Goal: Information Seeking & Learning: Learn about a topic

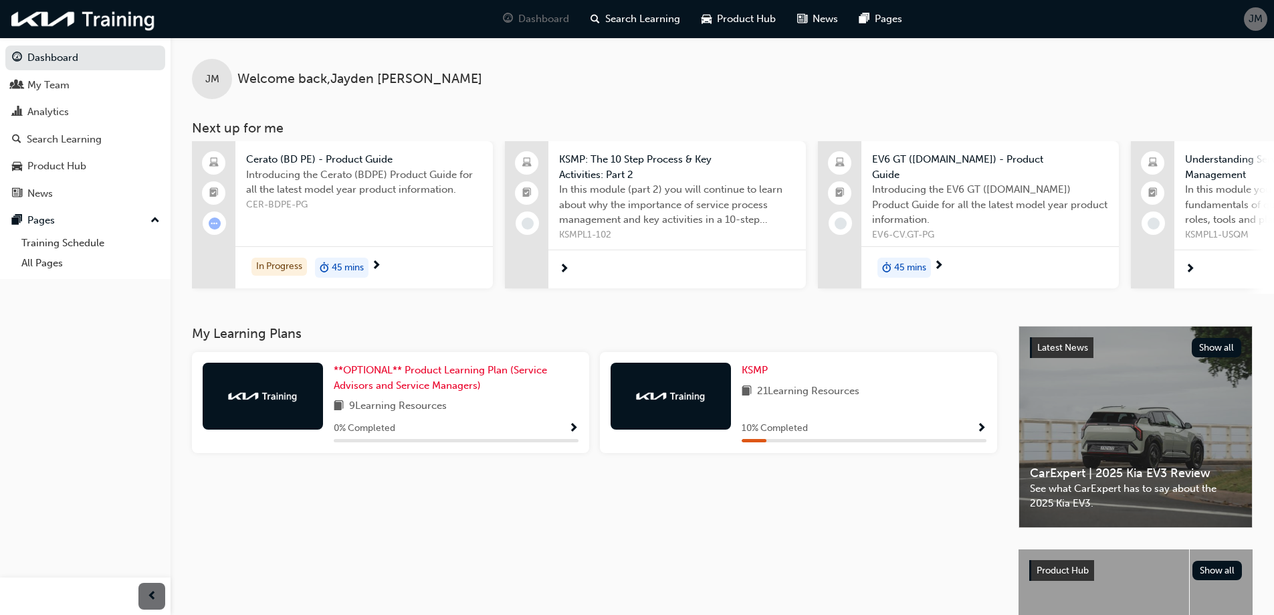
click at [946, 425] on div "10 % Completed" at bounding box center [864, 428] width 245 height 17
click at [980, 428] on span "Show Progress" at bounding box center [982, 429] width 10 height 12
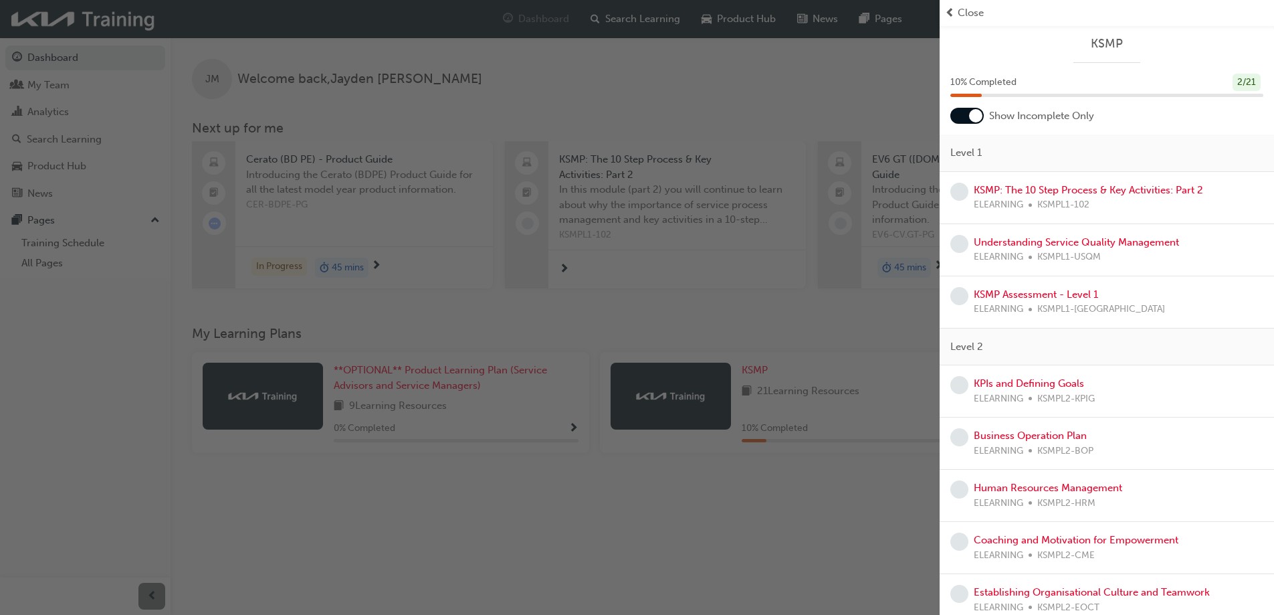
click at [974, 120] on div at bounding box center [975, 115] width 13 height 13
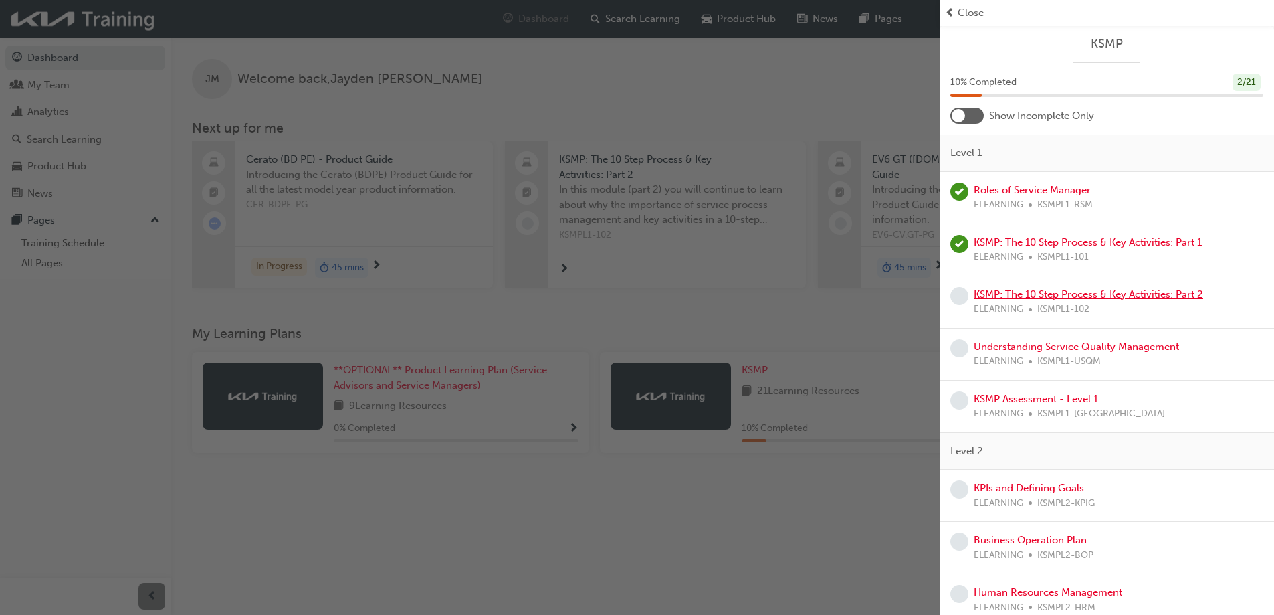
click at [1059, 292] on link "KSMP: The 10 Step Process & Key Activities: Part 2" at bounding box center [1088, 294] width 229 height 12
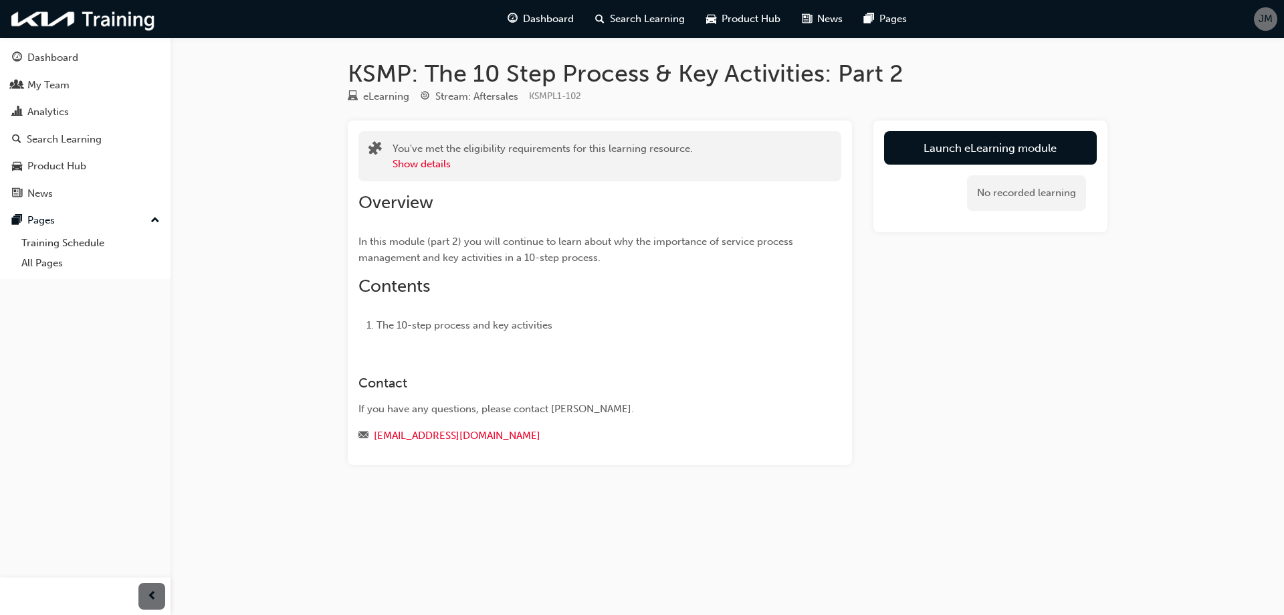
click at [918, 160] on link "Launch eLearning module" at bounding box center [990, 147] width 213 height 33
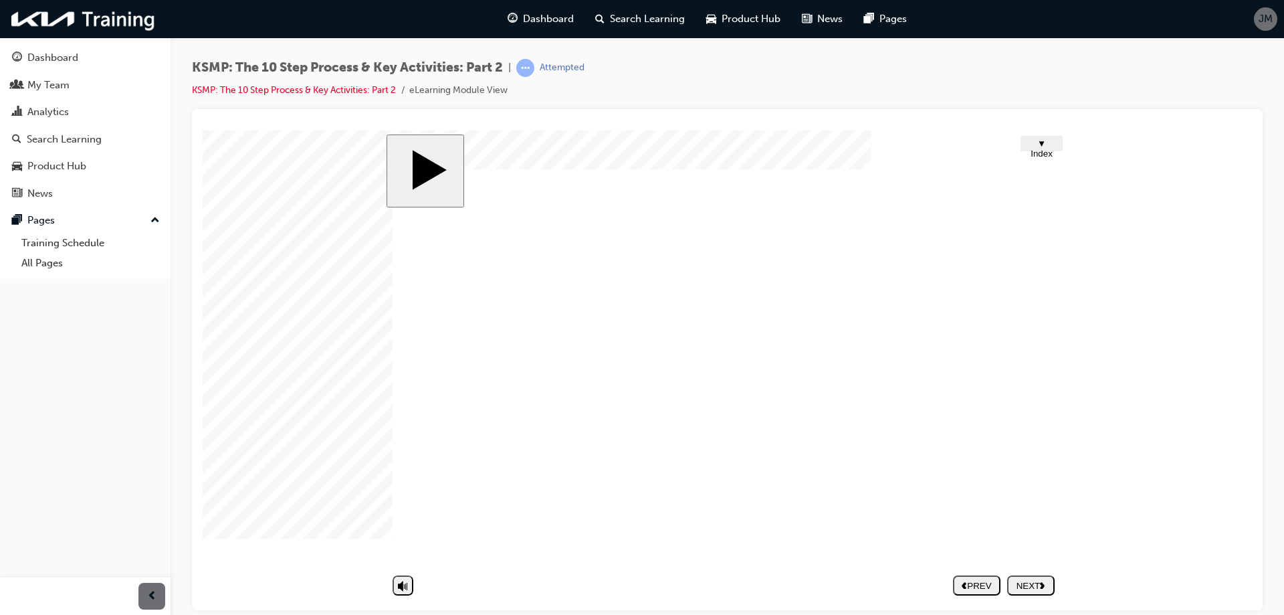
click at [1185, 419] on body "slide: Intro Trapezoid 1 Trapezoid 2 Rectangle 1 Rectangle 2 Rectangle 3 Rectan…" at bounding box center [728, 370] width 1050 height 480
click at [1042, 582] on polygon "next" at bounding box center [1042, 584] width 5 height 7
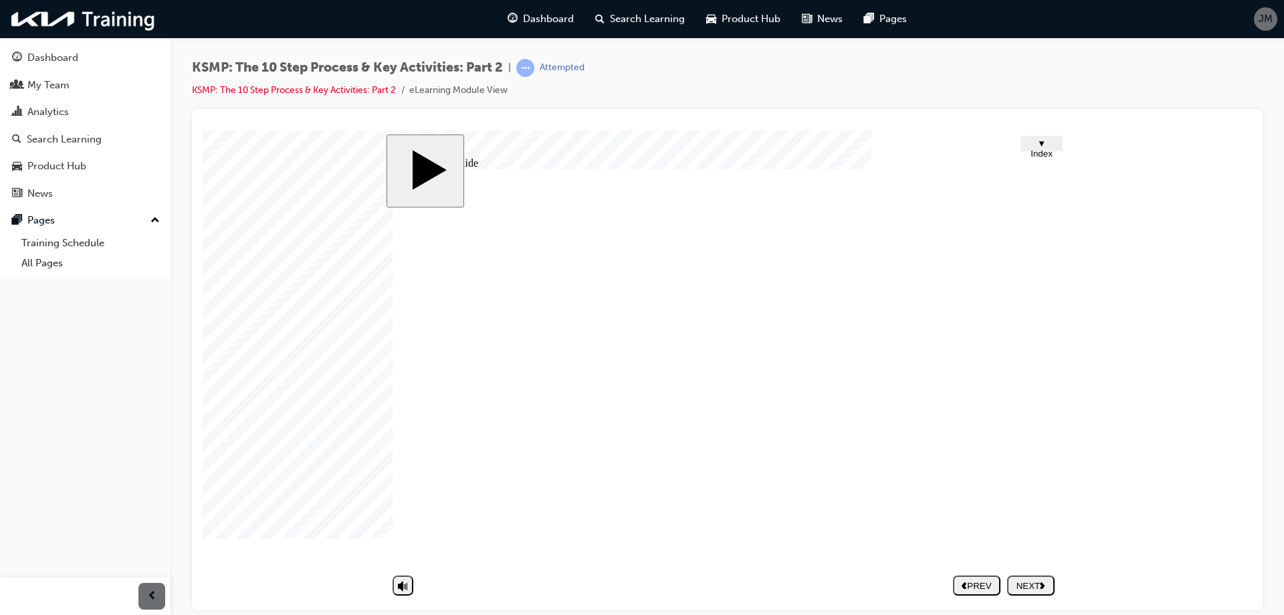
click at [1024, 592] on button "NEXT" at bounding box center [1030, 585] width 47 height 20
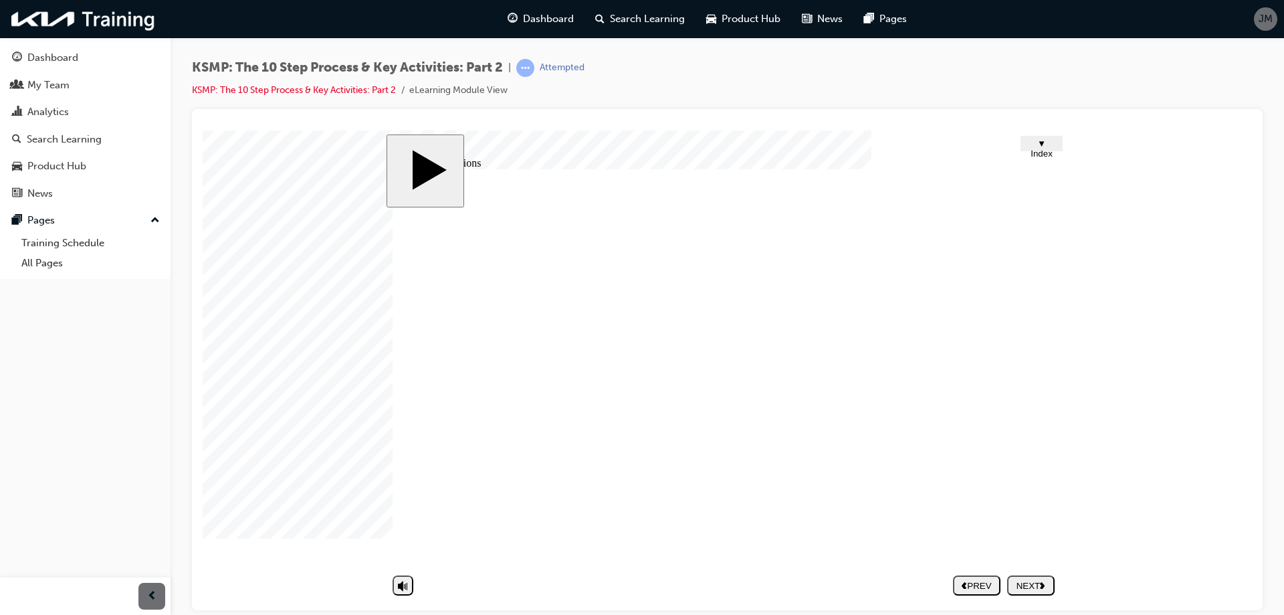
click at [1088, 585] on body "slide: Get Directions CLICK! Group 3 1 Rounded Rectangle 47 1 Learn about the k…" at bounding box center [728, 370] width 1050 height 480
click at [1043, 581] on polygon "next" at bounding box center [1042, 584] width 5 height 7
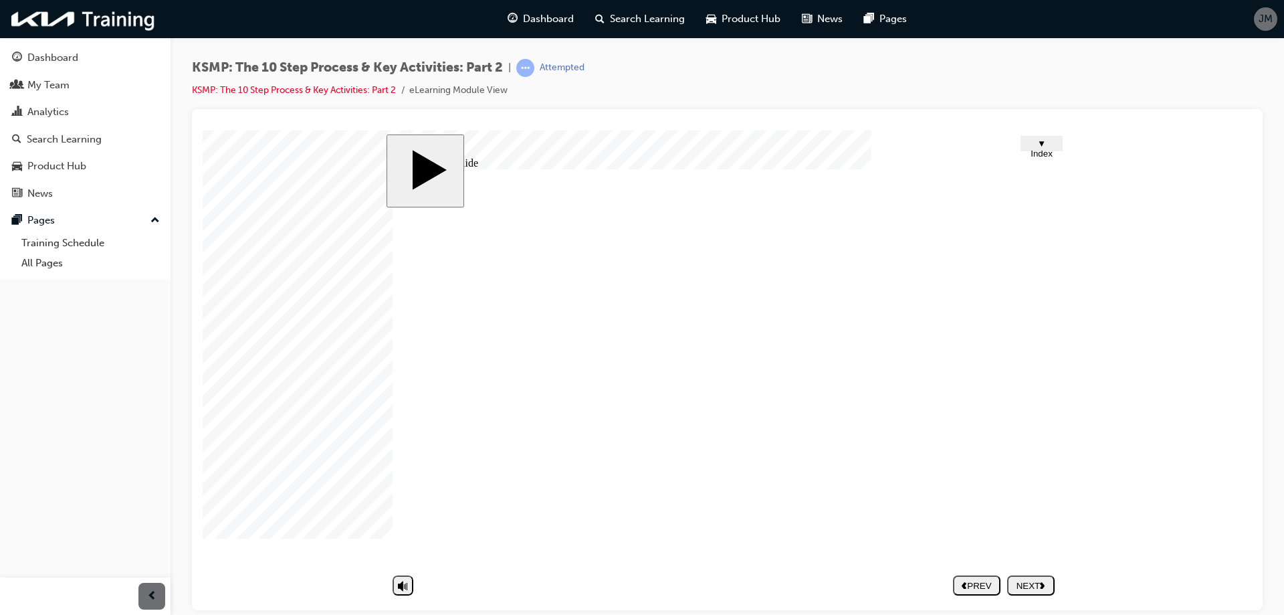
click at [1027, 589] on div "NEXT" at bounding box center [1031, 585] width 37 height 10
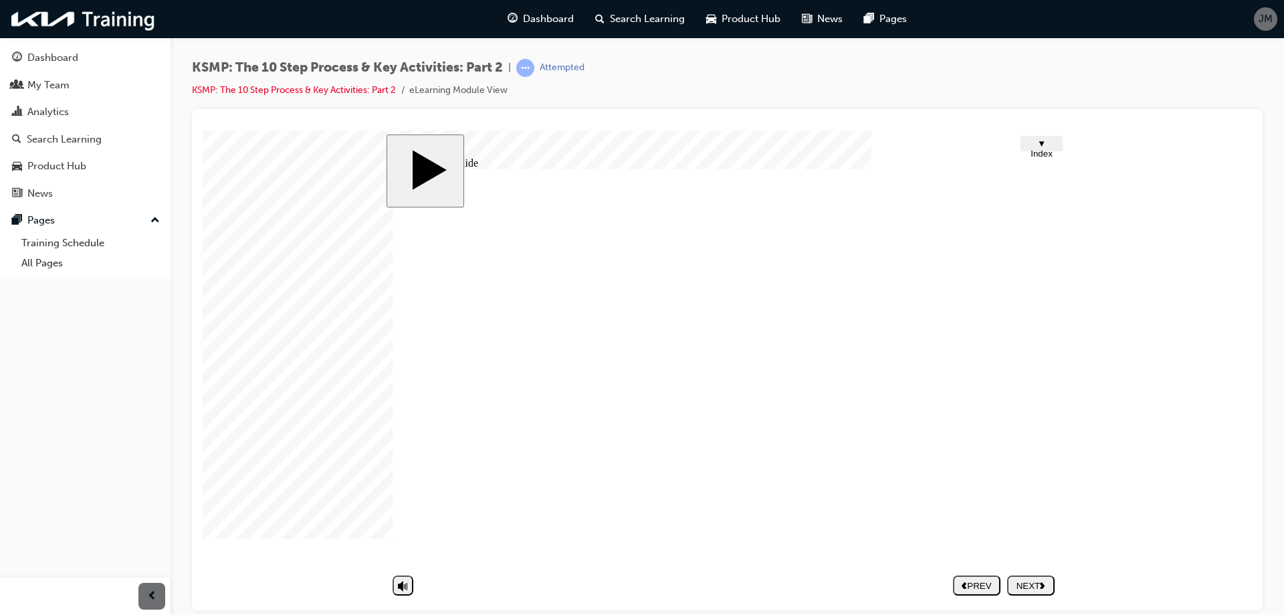
click at [1024, 583] on div "NEXT" at bounding box center [1031, 585] width 37 height 10
click at [1000, 405] on div "What customers expect from us is to ‘fix it right the first time’. How can we m…" at bounding box center [727, 373] width 669 height 408
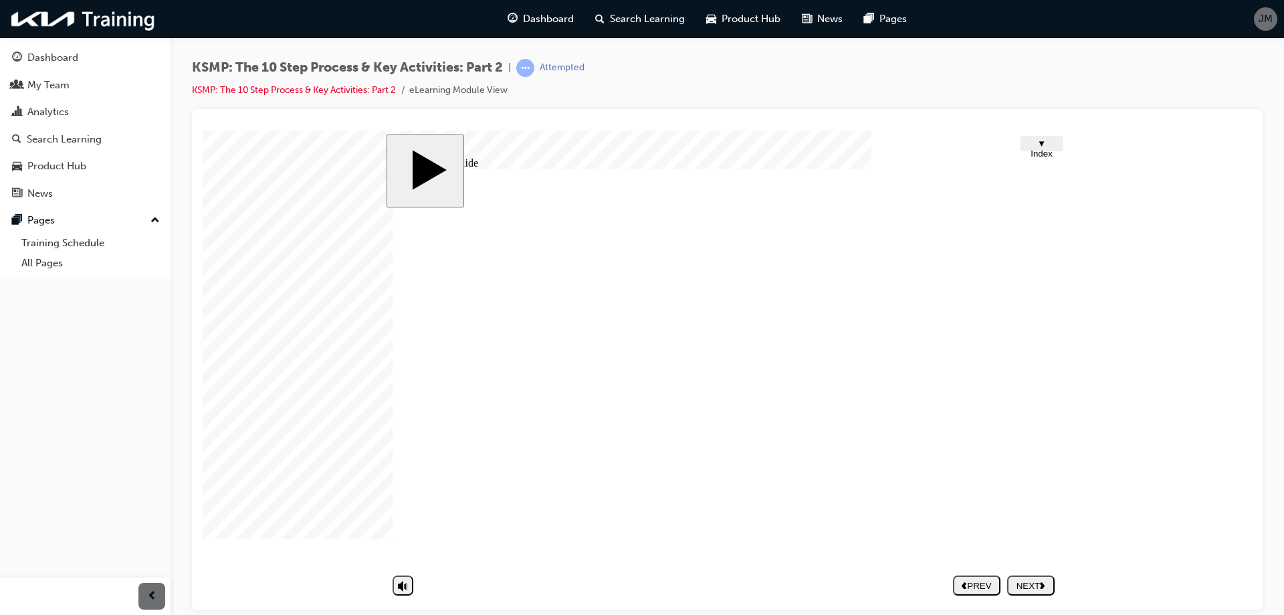
click at [1021, 587] on div "NEXT" at bounding box center [1031, 585] width 37 height 10
drag, startPoint x: 1020, startPoint y: 458, endPoint x: 1020, endPoint y: 431, distance: 27.4
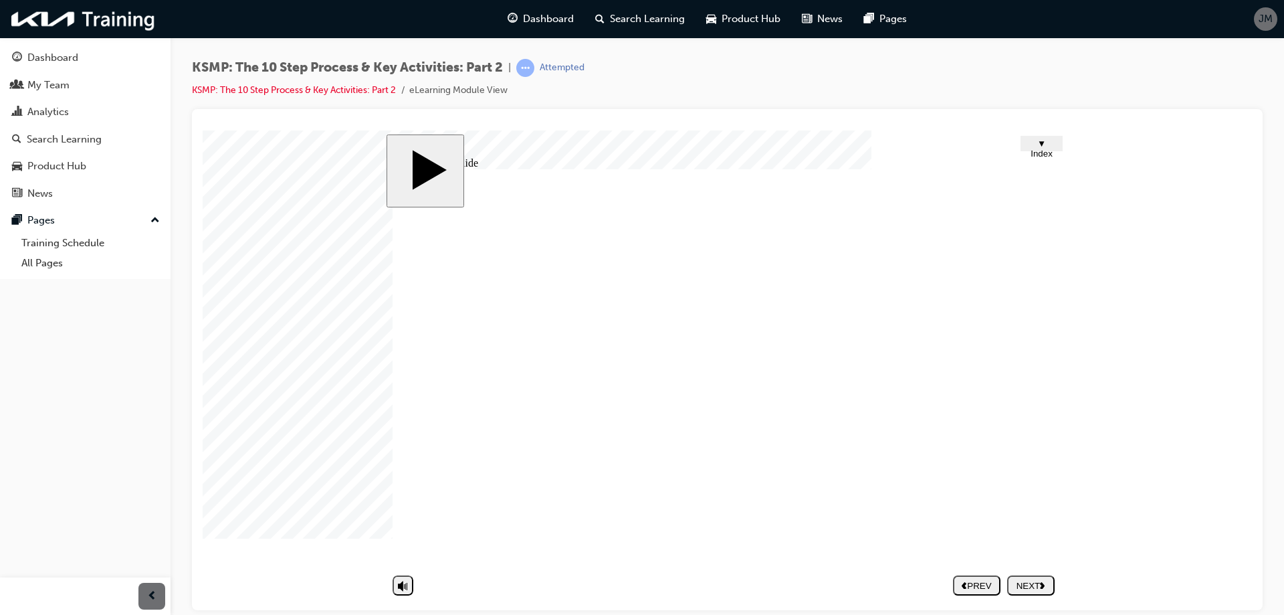
drag, startPoint x: 1038, startPoint y: 437, endPoint x: 1025, endPoint y: 401, distance: 38.3
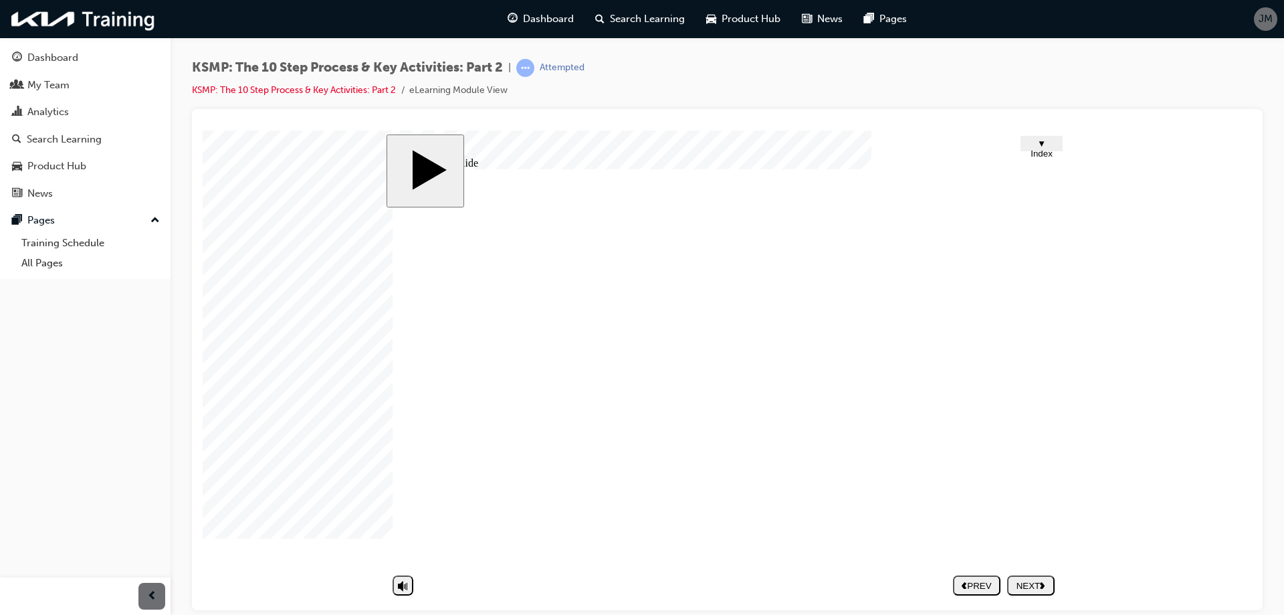
click at [1029, 418] on div "Half Frame 33 2 Rectangle 1 Rectangle 1 Rectangle 1 Group 1 13 The 10-step Serv…" at bounding box center [727, 373] width 669 height 408
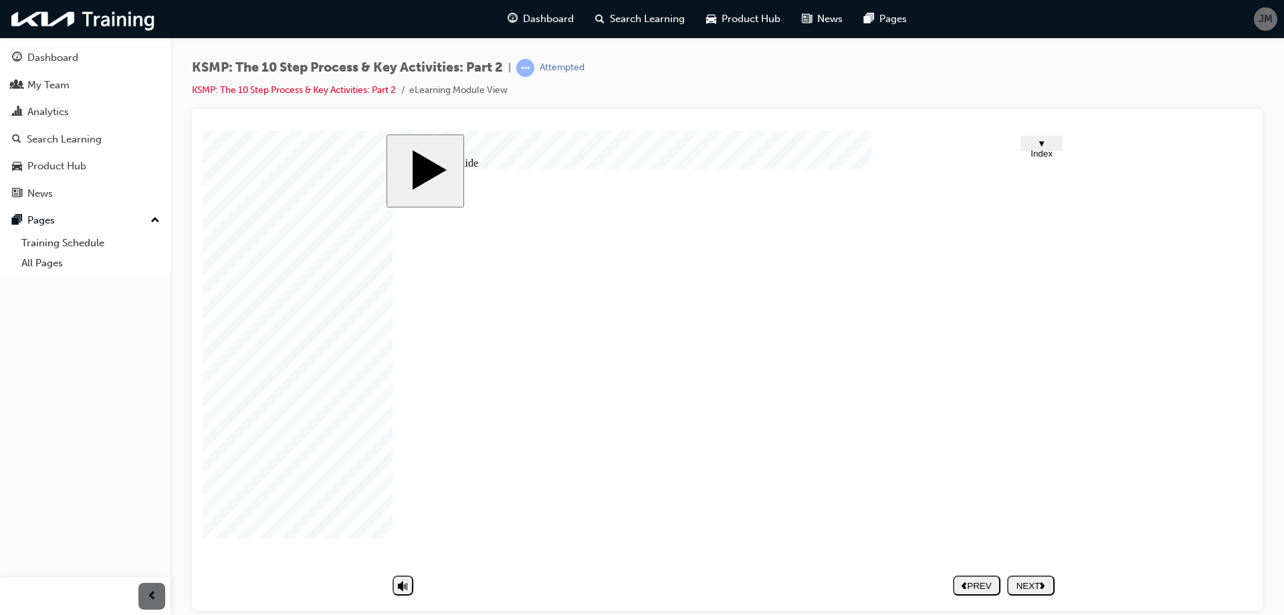
drag, startPoint x: 1017, startPoint y: 439, endPoint x: 1023, endPoint y: 381, distance: 58.4
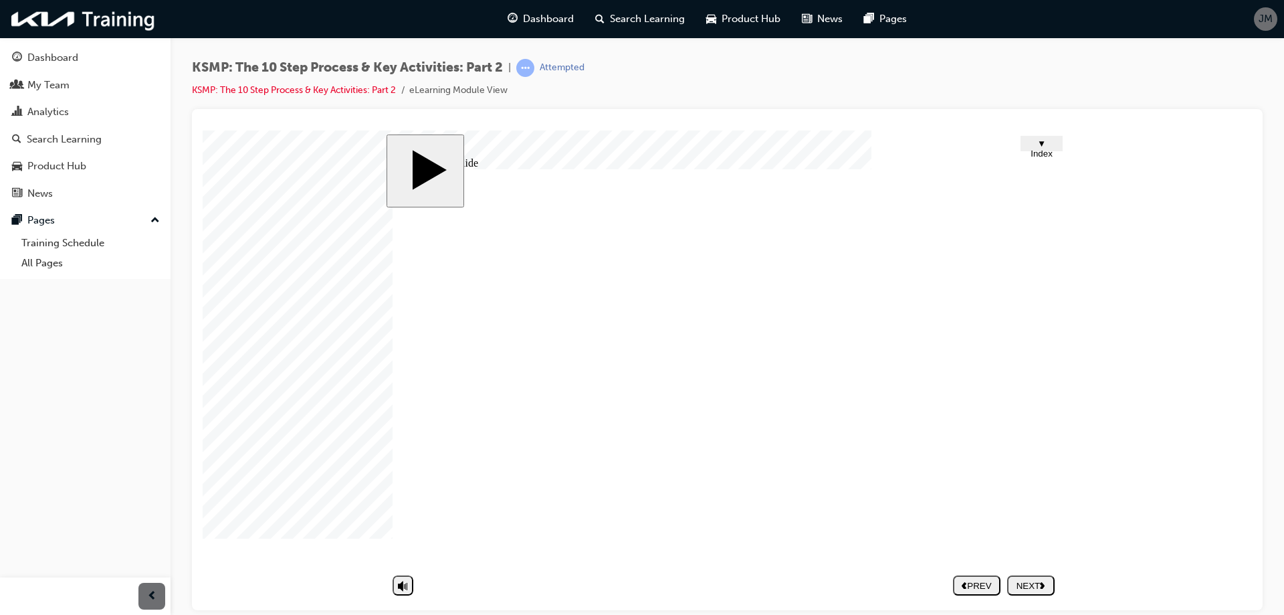
click at [1023, 575] on button "NEXT" at bounding box center [1030, 585] width 47 height 20
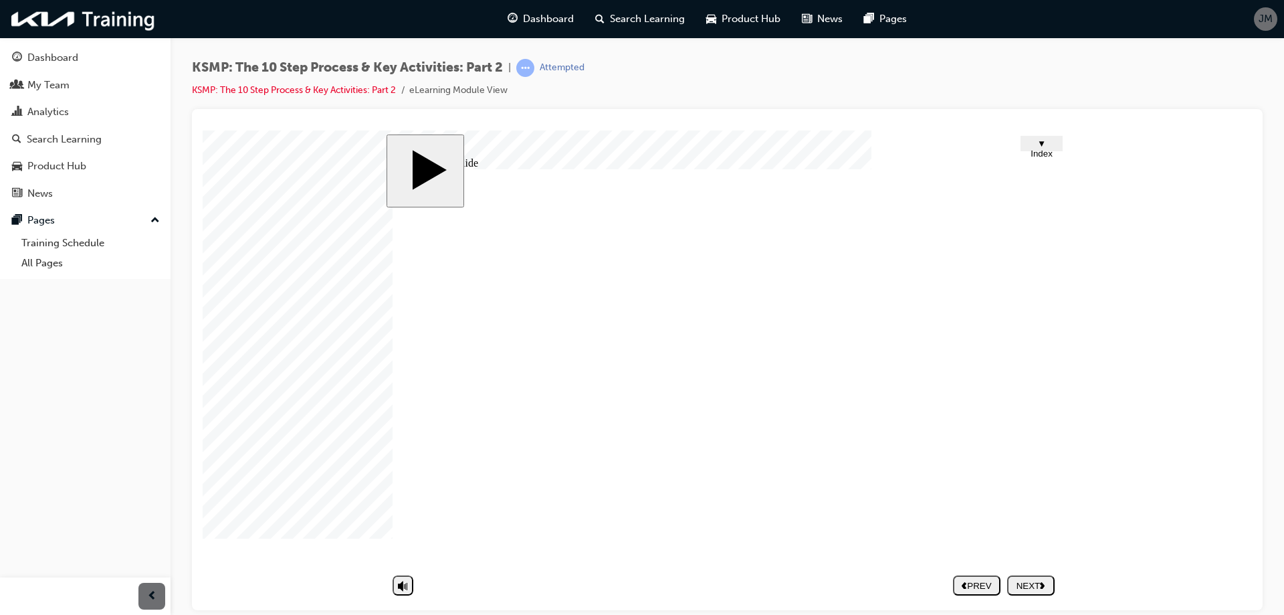
click at [1019, 411] on div "Group 1 Round Same Side Corner 2 Round Same Side Corner 1 1 Follow Work Progres…" at bounding box center [727, 373] width 669 height 408
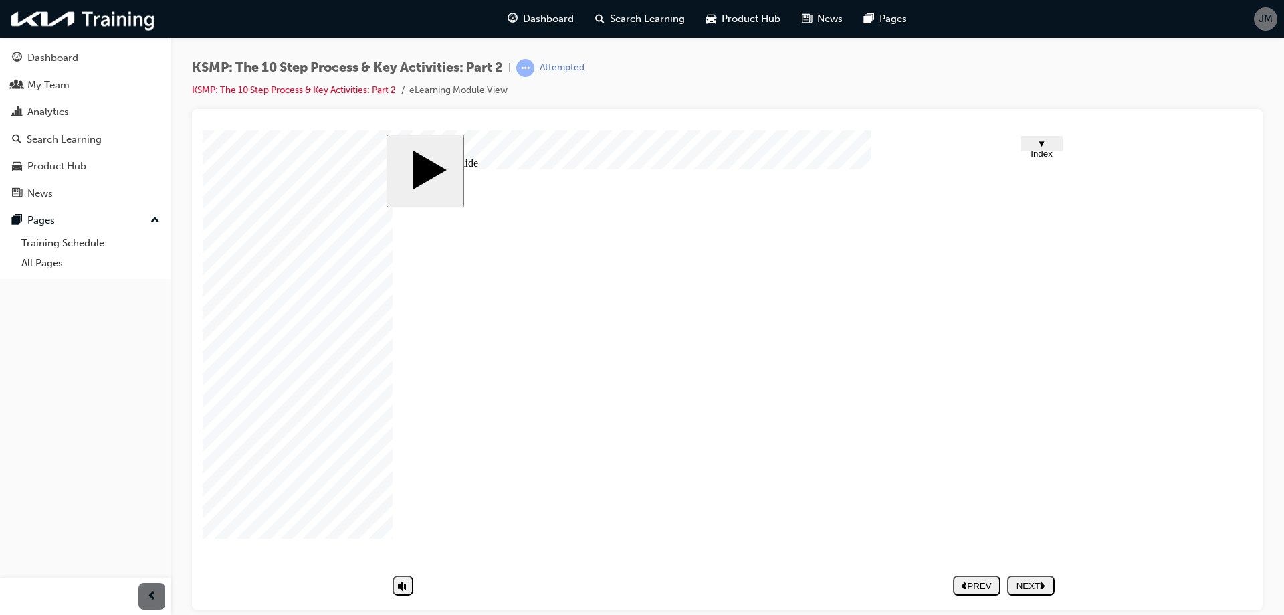
drag, startPoint x: 1029, startPoint y: 597, endPoint x: 1023, endPoint y: 587, distance: 11.7
click at [1028, 597] on nav "PREV NEXT SUBMIT" at bounding box center [1004, 584] width 102 height 31
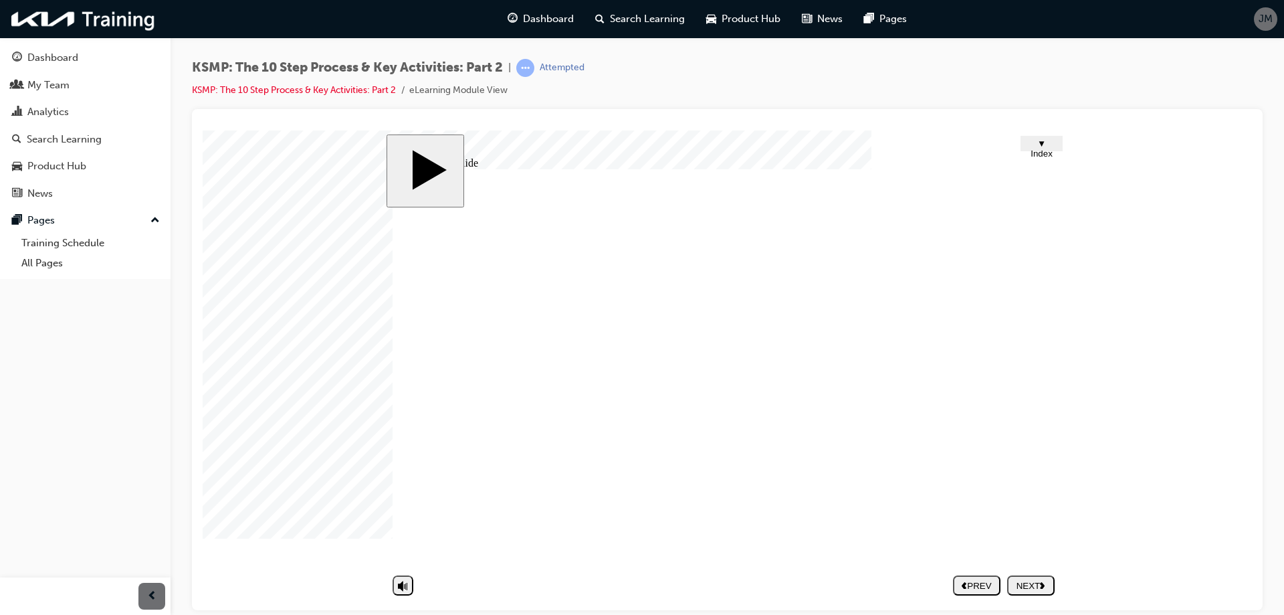
click at [1023, 587] on div "NEXT" at bounding box center [1031, 585] width 37 height 10
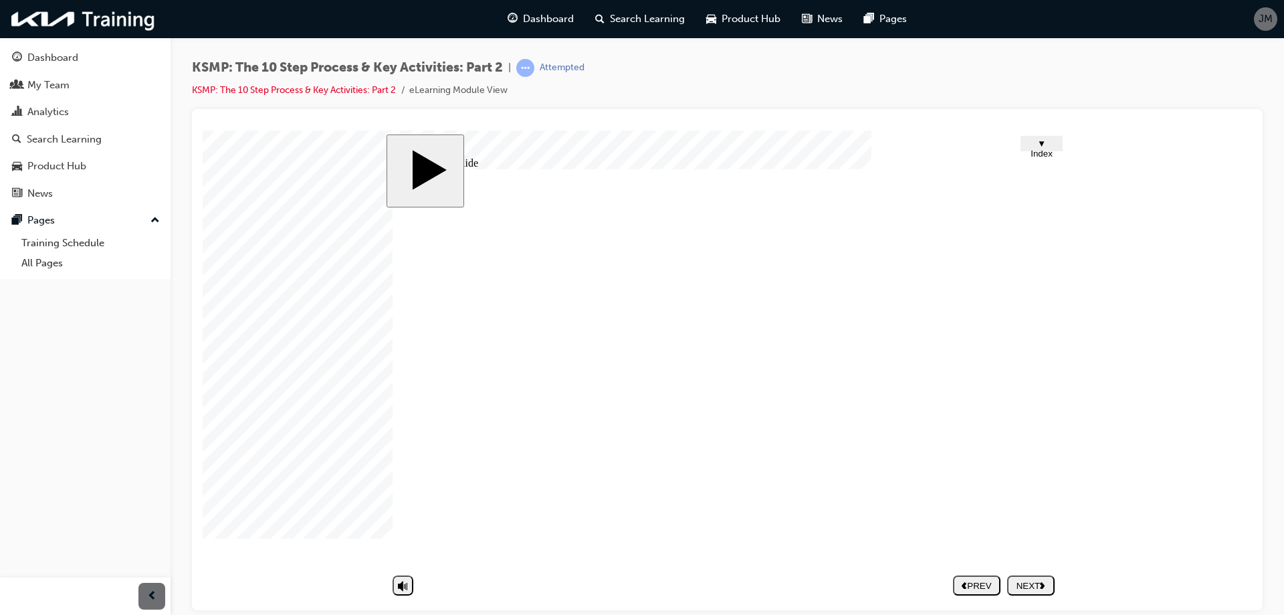
click at [1019, 591] on button "NEXT" at bounding box center [1030, 585] width 47 height 20
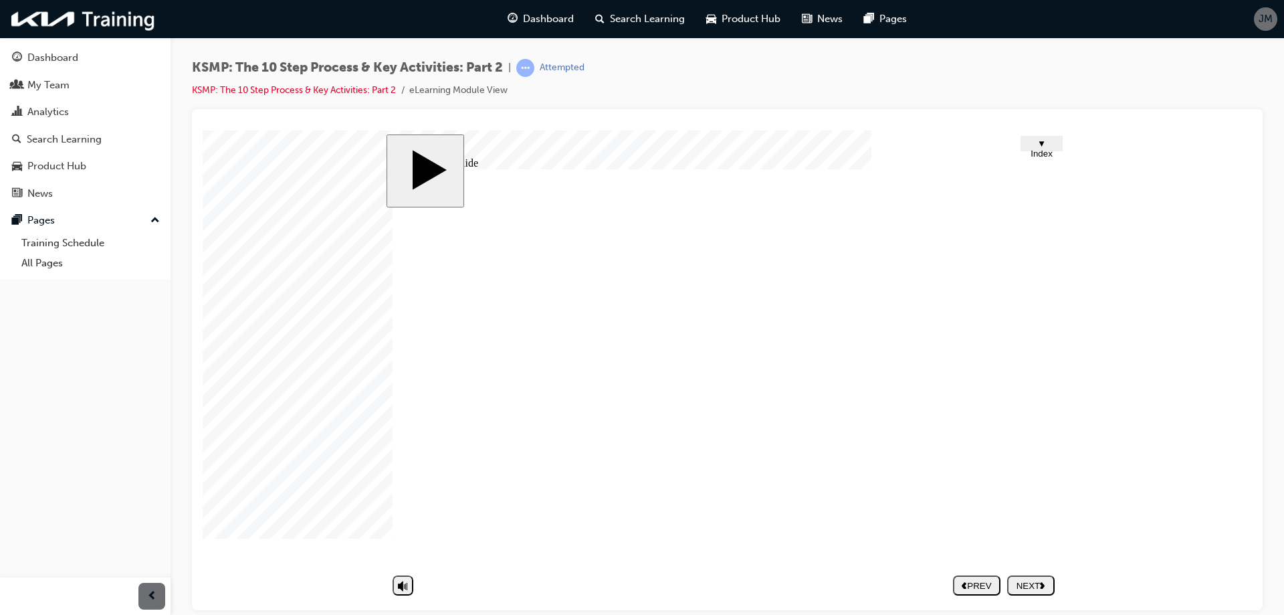
click at [1025, 584] on div "NEXT" at bounding box center [1031, 585] width 37 height 10
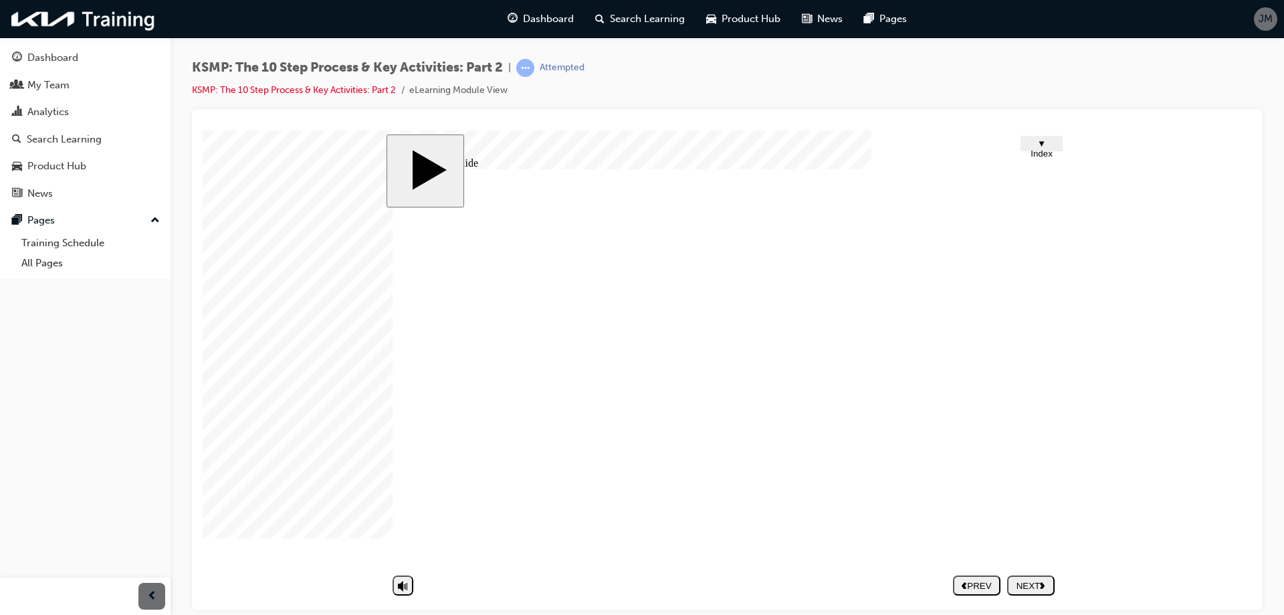
click at [1022, 581] on div "NEXT" at bounding box center [1031, 585] width 37 height 10
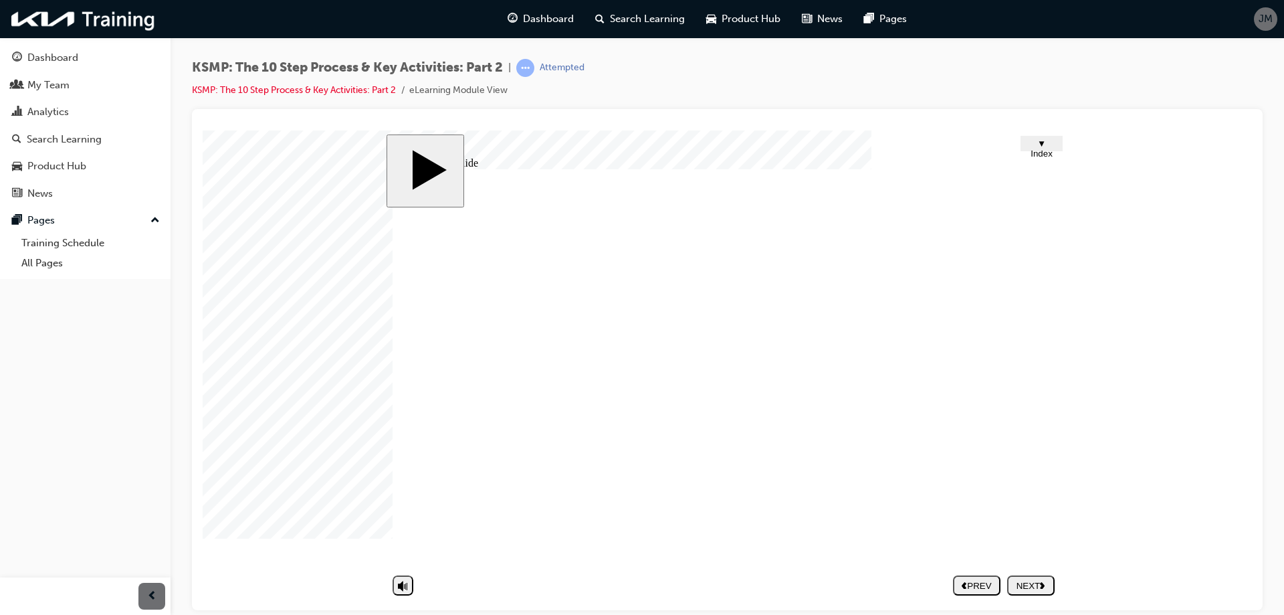
click at [1029, 585] on div "NEXT" at bounding box center [1031, 585] width 37 height 10
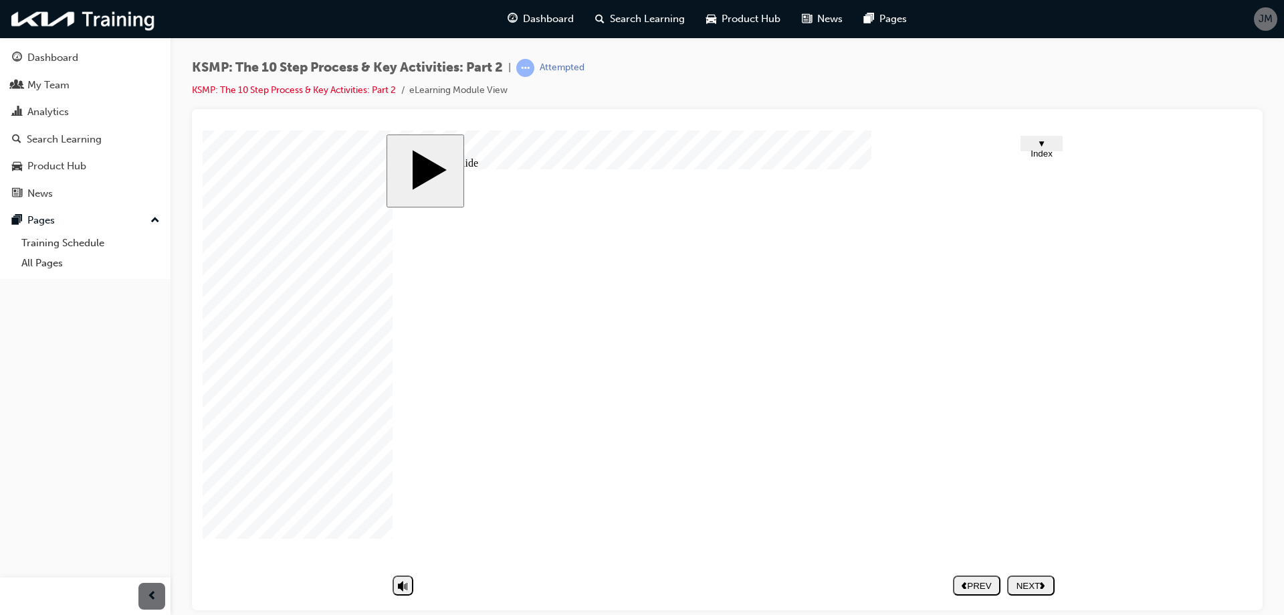
click at [1029, 585] on div "NEXT" at bounding box center [1031, 585] width 37 height 10
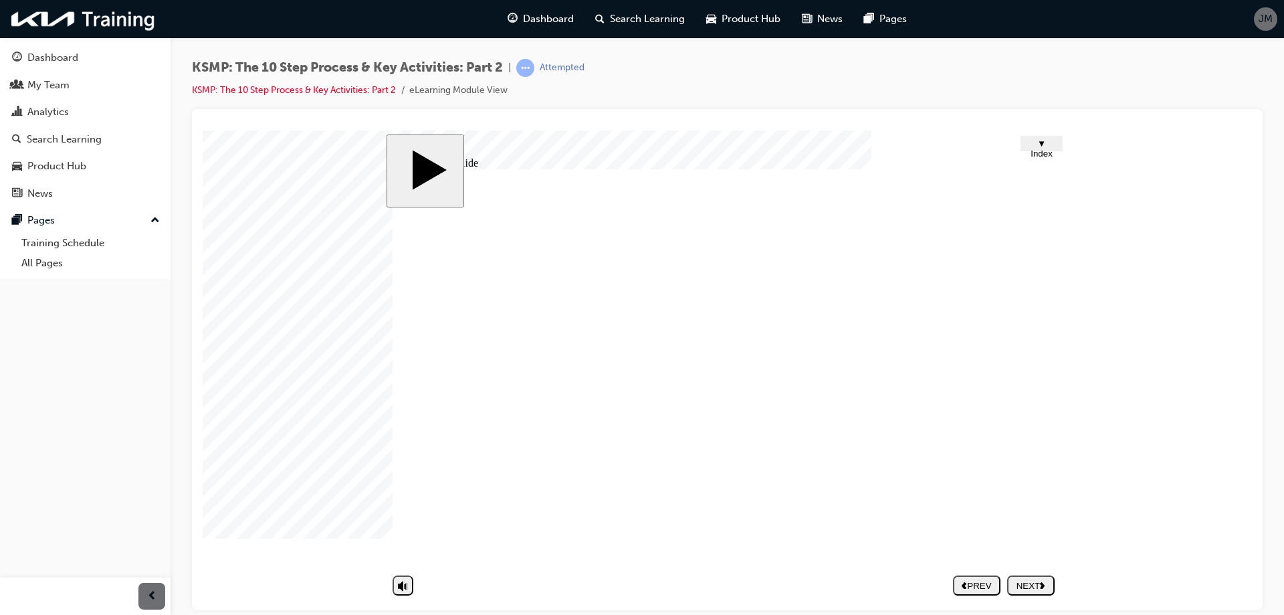
drag, startPoint x: 1007, startPoint y: 312, endPoint x: 1007, endPoint y: 342, distance: 29.4
drag, startPoint x: 1010, startPoint y: 359, endPoint x: 1013, endPoint y: 367, distance: 8.7
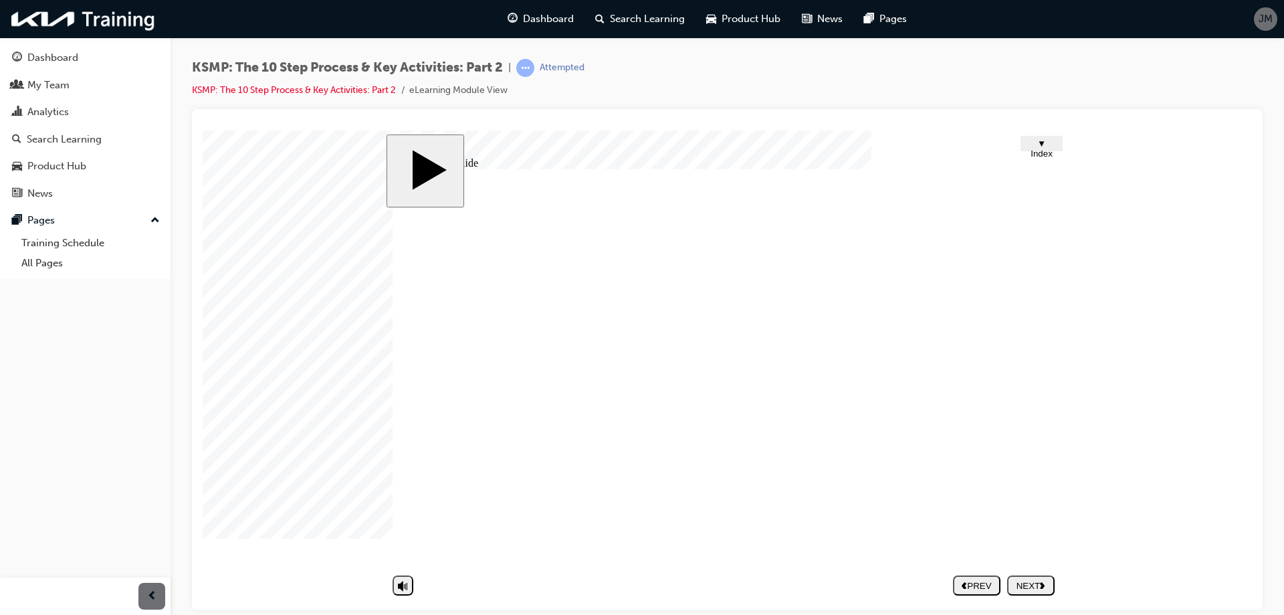
click at [983, 582] on div "PREV" at bounding box center [977, 585] width 37 height 10
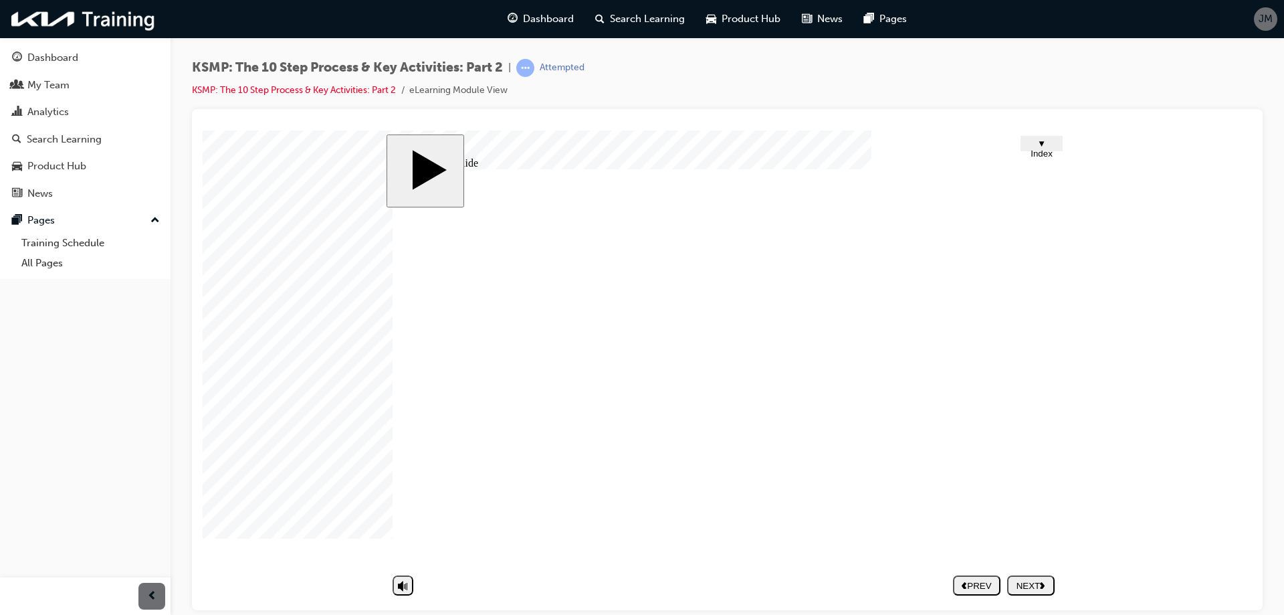
click at [983, 582] on div "PREV" at bounding box center [977, 585] width 37 height 10
click at [1018, 583] on nav "PREV NEXT SUBMIT" at bounding box center [1004, 584] width 102 height 31
drag, startPoint x: 998, startPoint y: 379, endPoint x: 1005, endPoint y: 384, distance: 8.6
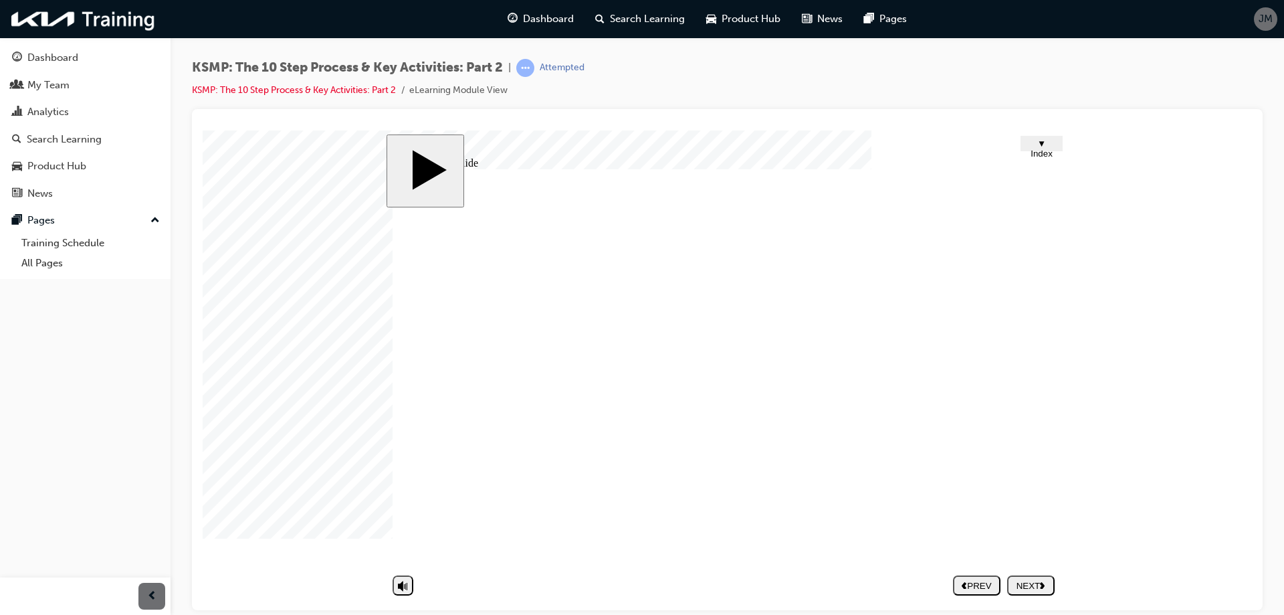
click at [1004, 409] on div "Group 1 Round Same Side Corner 2 Round Same Side Corner 1 2 Explain the Work Ca…" at bounding box center [727, 373] width 669 height 408
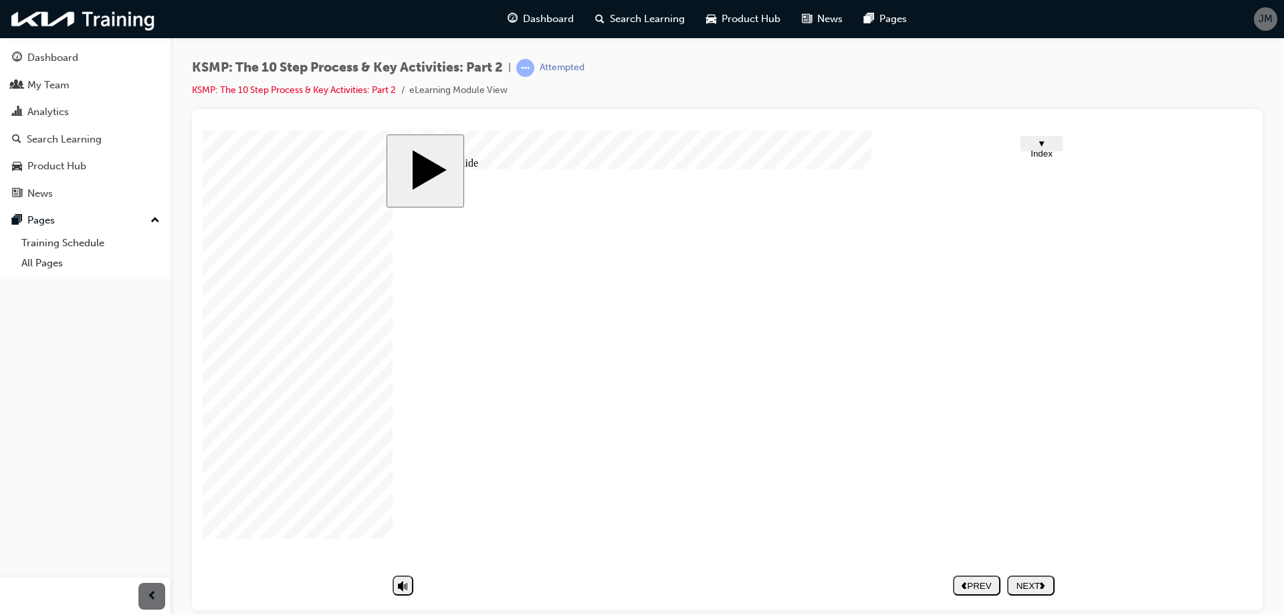
click at [1030, 583] on div "NEXT" at bounding box center [1031, 585] width 37 height 10
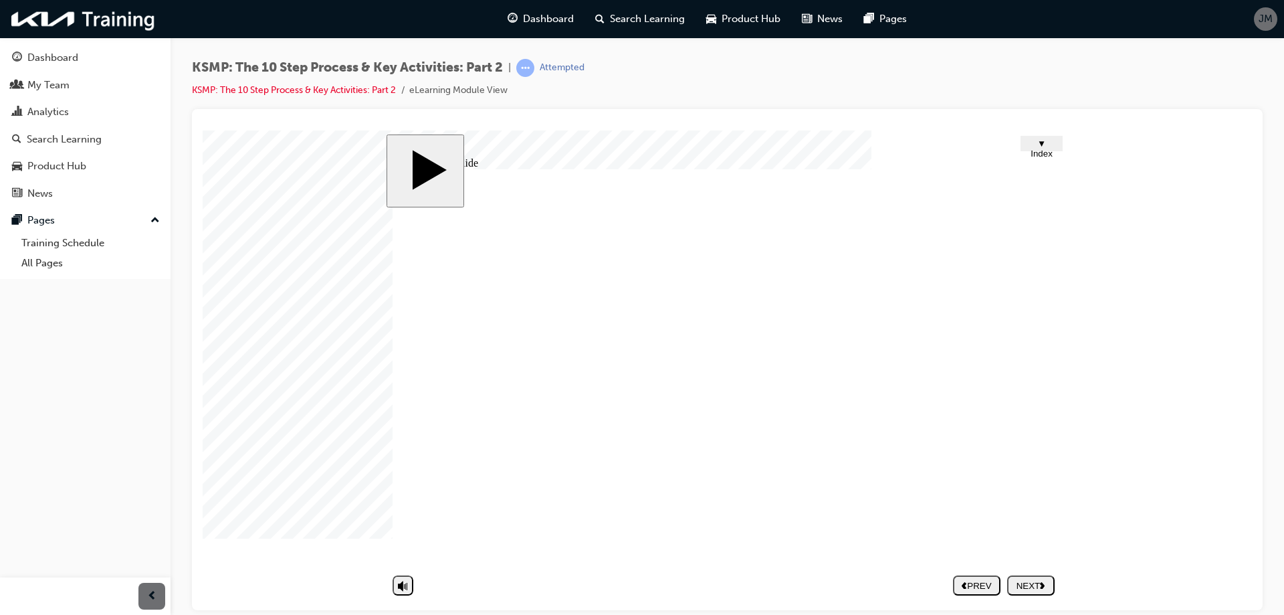
click at [1028, 580] on div "NEXT" at bounding box center [1031, 585] width 37 height 10
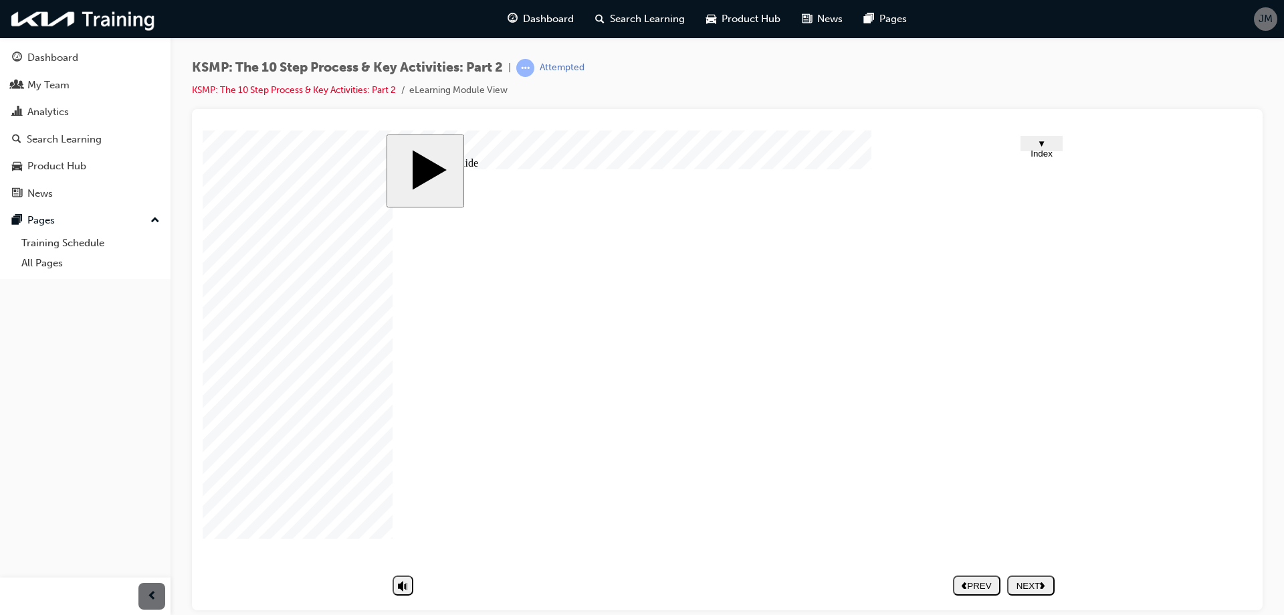
type textarea "C"
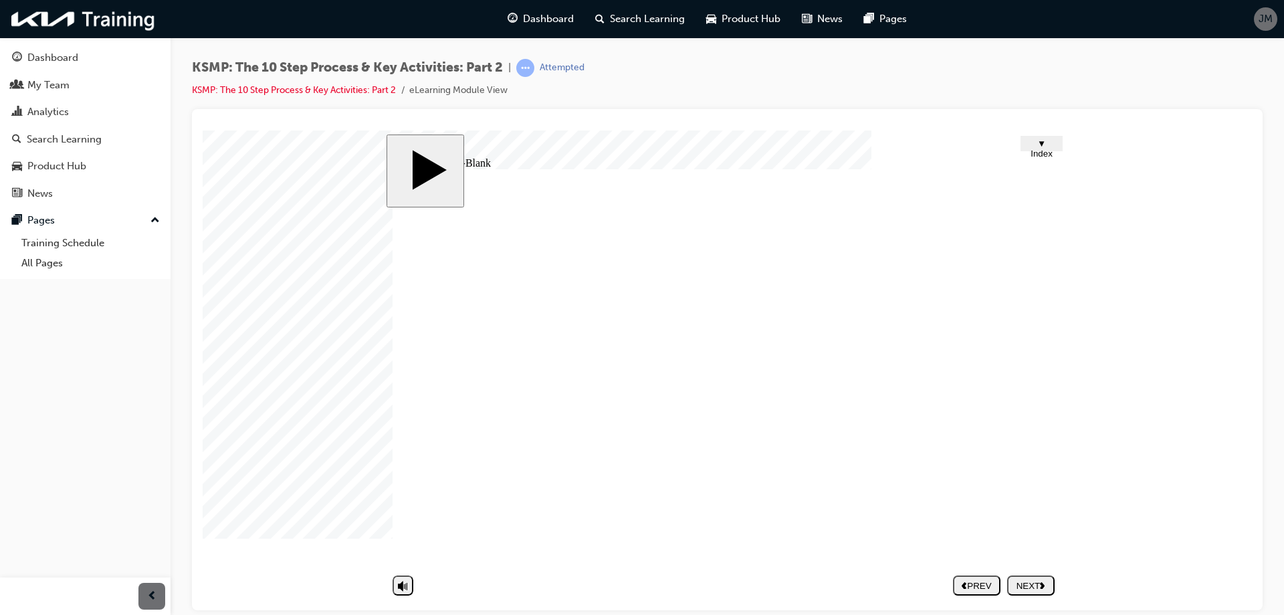
type textarea "C"
type textarea "Ca"
type textarea "Cal"
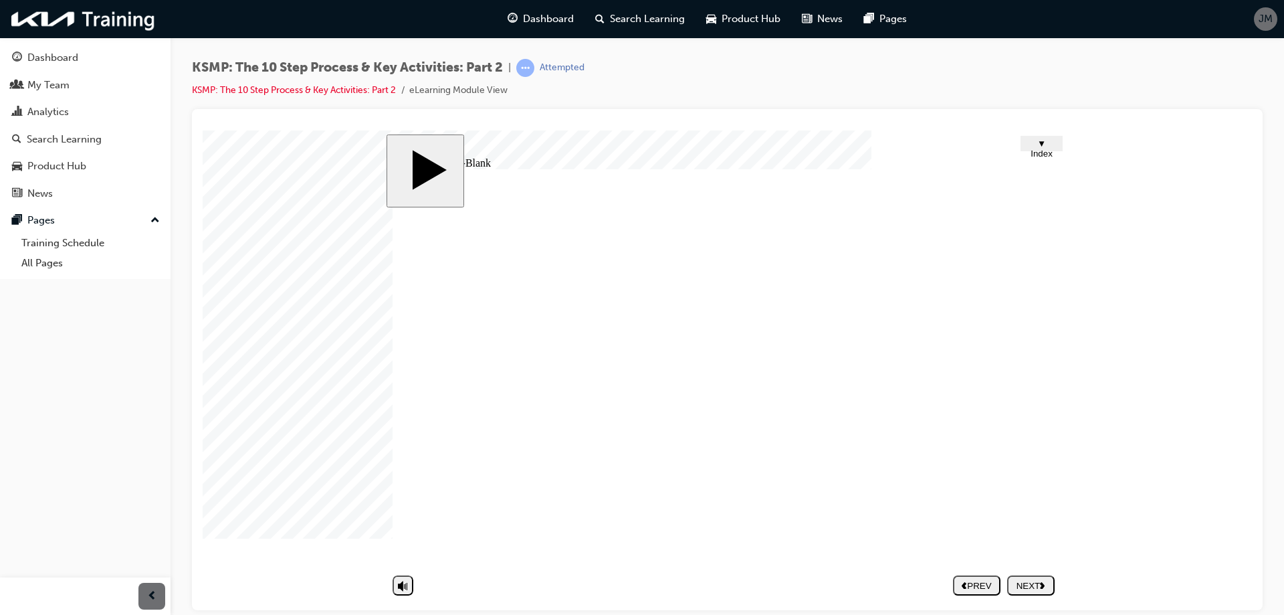
type textarea "Call"
type textarea "Calli"
type textarea "Callin"
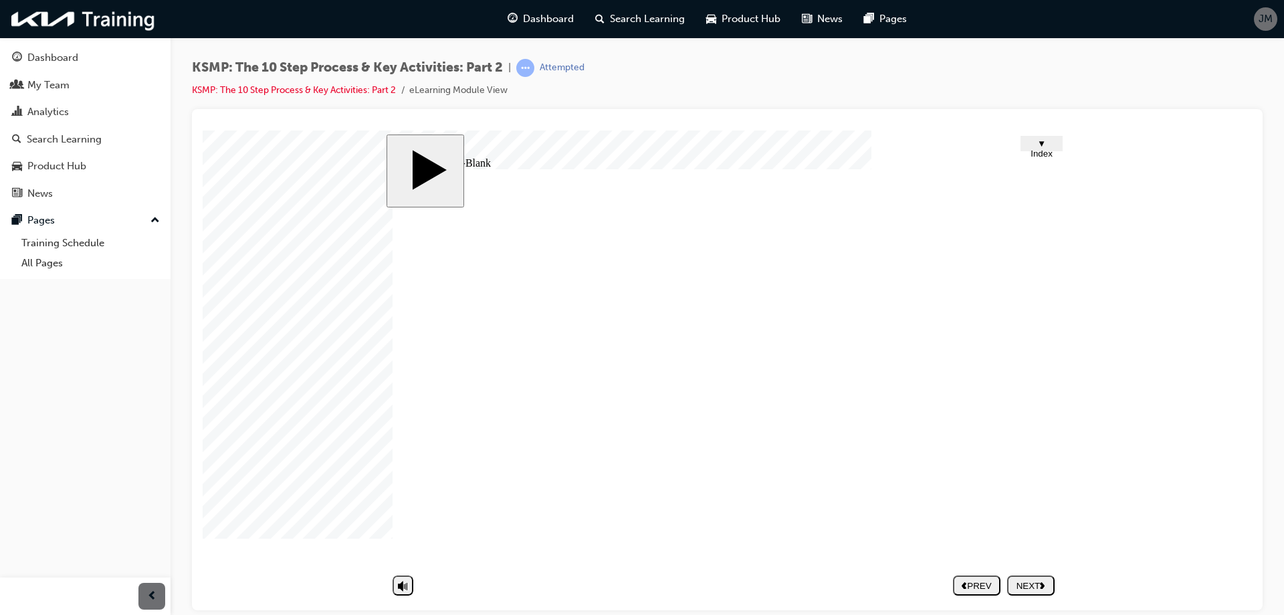
type textarea "Callin"
type textarea "Calling"
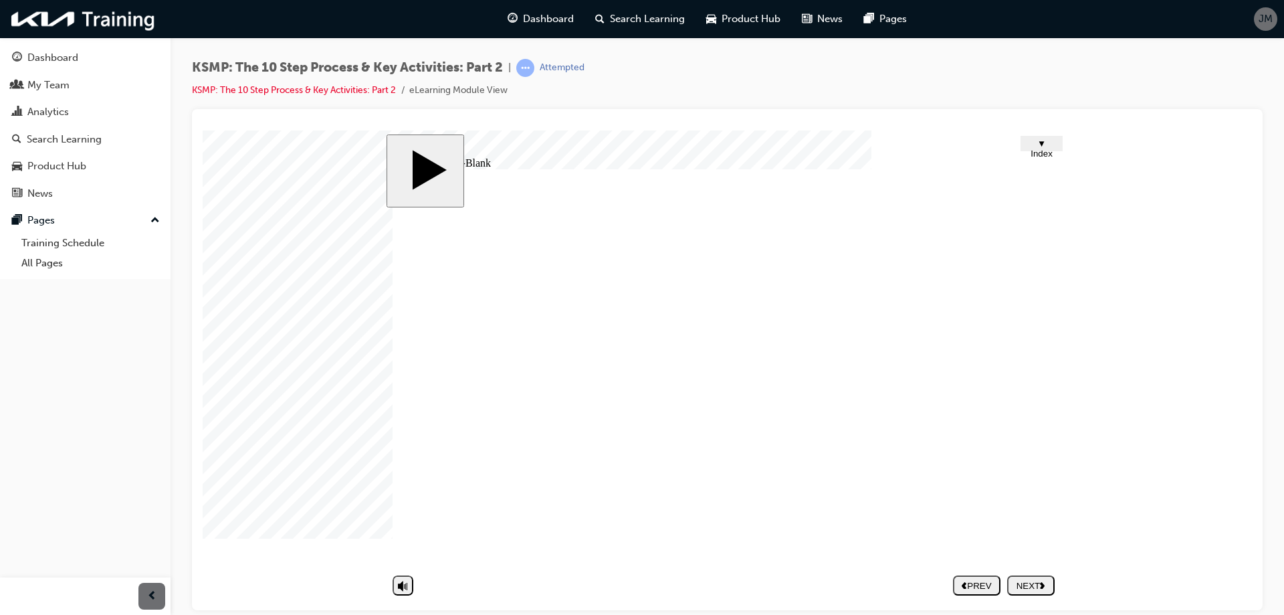
drag, startPoint x: 710, startPoint y: 449, endPoint x: 474, endPoint y: 454, distance: 235.5
click at [474, 454] on div "Group 1 1 The 10-step Service Process & Key Activities(2) 1. Key Activities in …" at bounding box center [727, 373] width 669 height 408
type textarea "C"
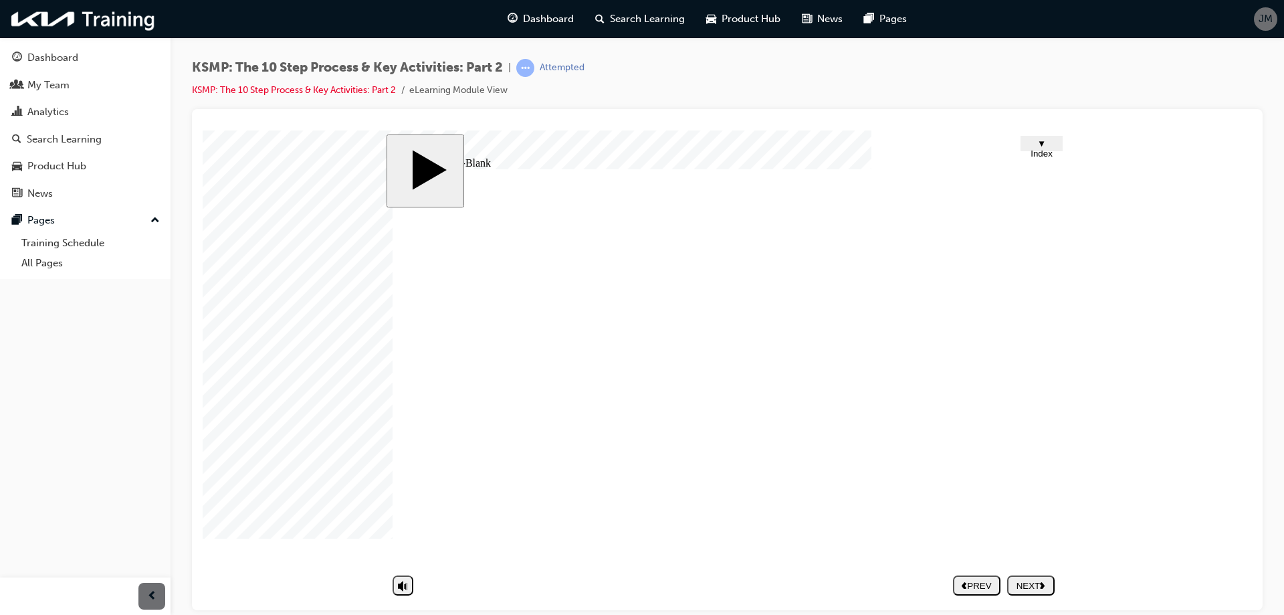
type textarea "C"
type textarea "P"
type textarea "Ph"
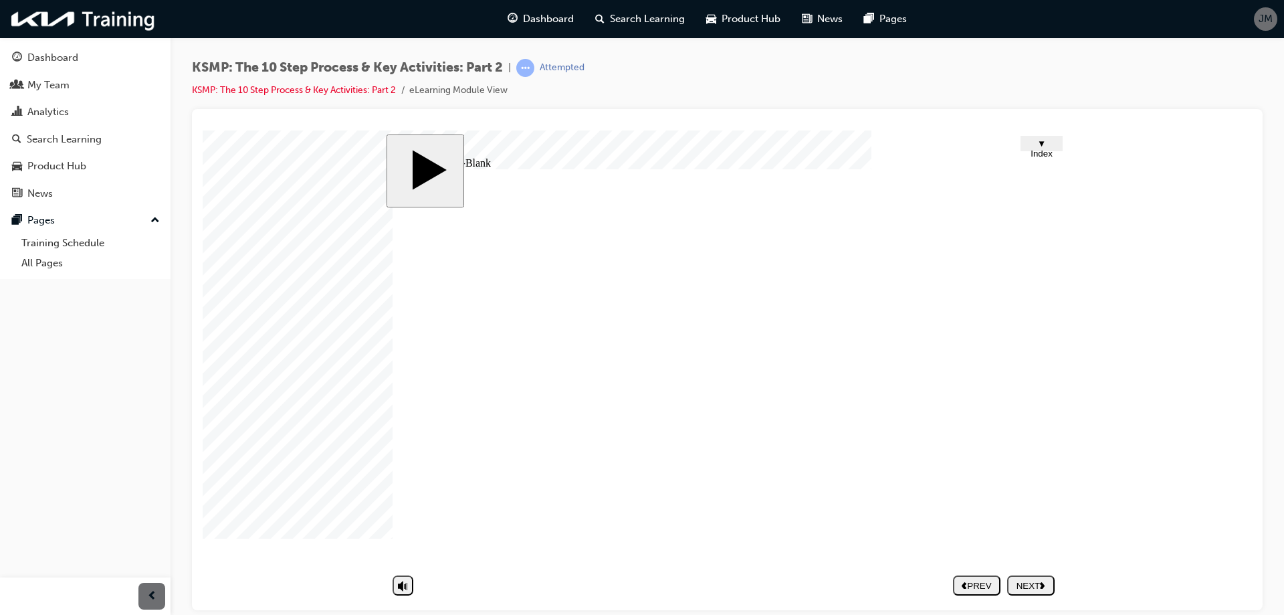
type textarea "Pho"
type textarea "Phon"
type textarea "Phone"
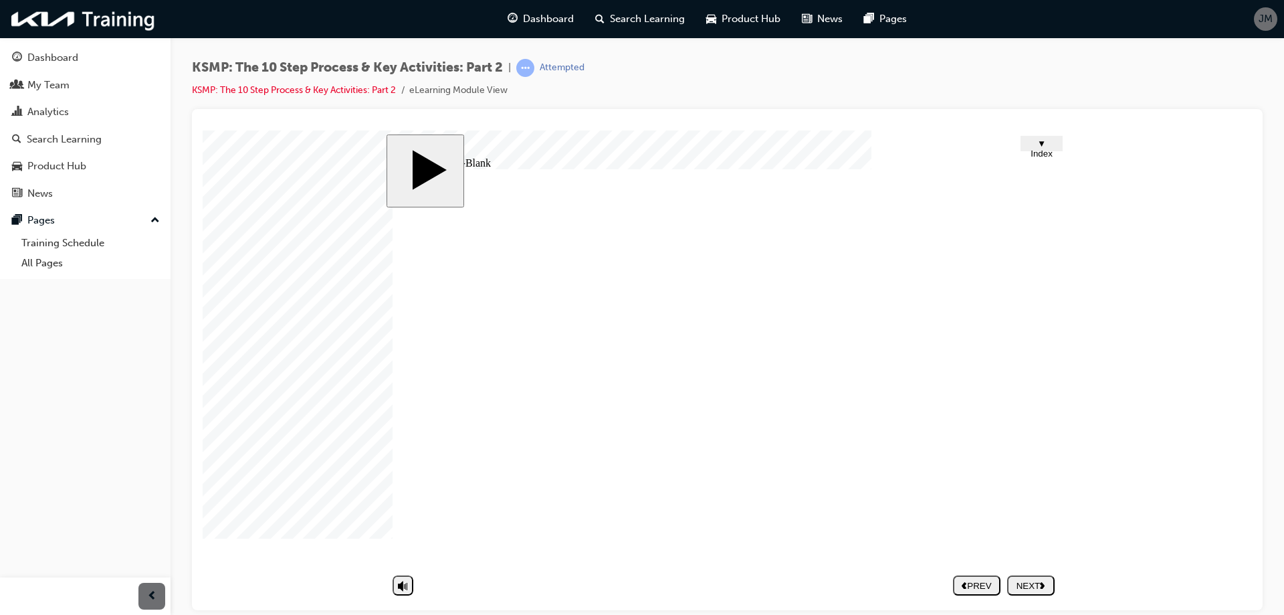
type textarea "Phone"
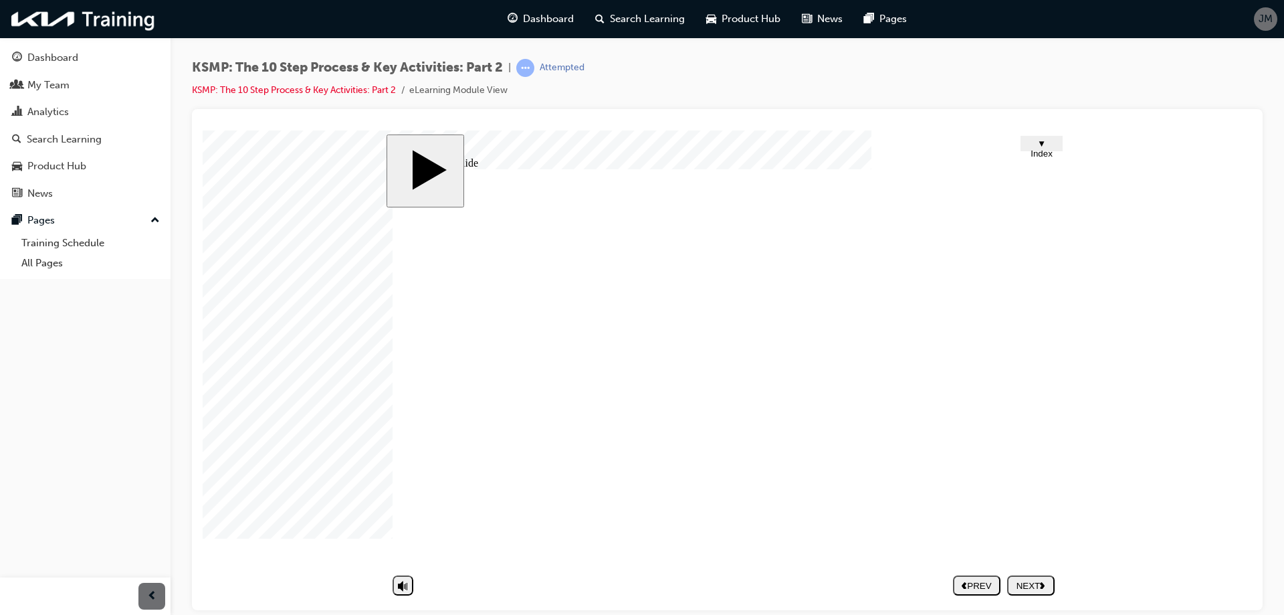
click at [1029, 580] on div "NEXT" at bounding box center [1031, 585] width 37 height 10
drag, startPoint x: 1053, startPoint y: 351, endPoint x: 1046, endPoint y: 379, distance: 29.0
click at [1048, 372] on div "Group 41 2 The 10-step Service Process & Key Activities(1) Summary Group 1 Less…" at bounding box center [727, 373] width 669 height 408
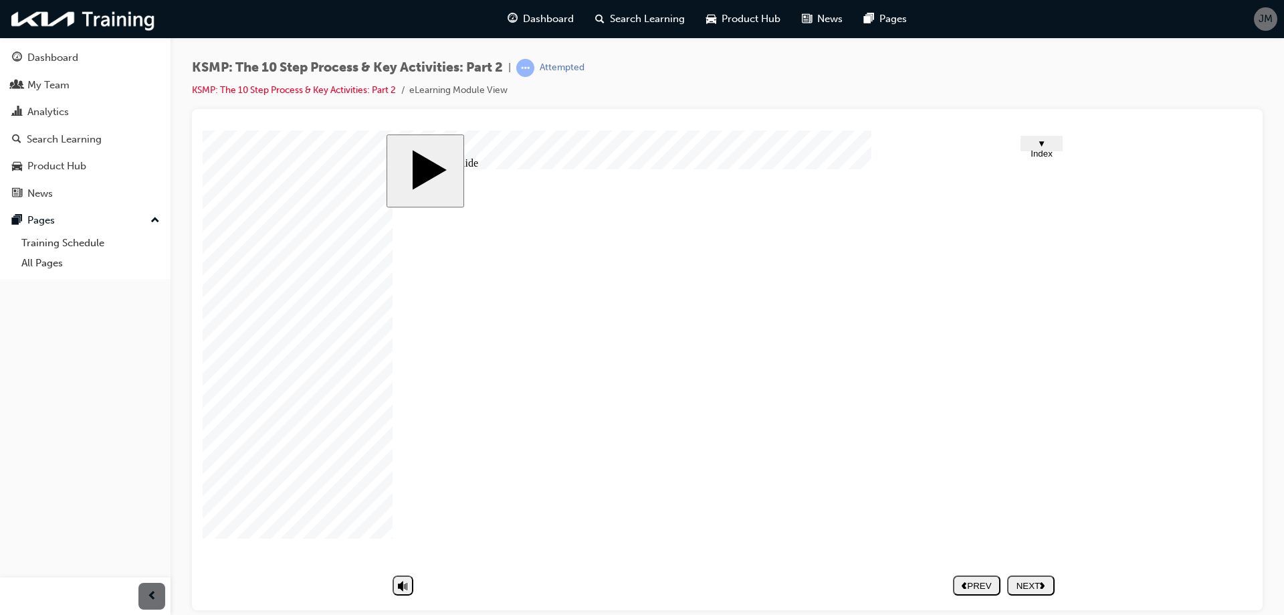
click at [1032, 585] on div "NEXT" at bounding box center [1031, 585] width 37 height 10
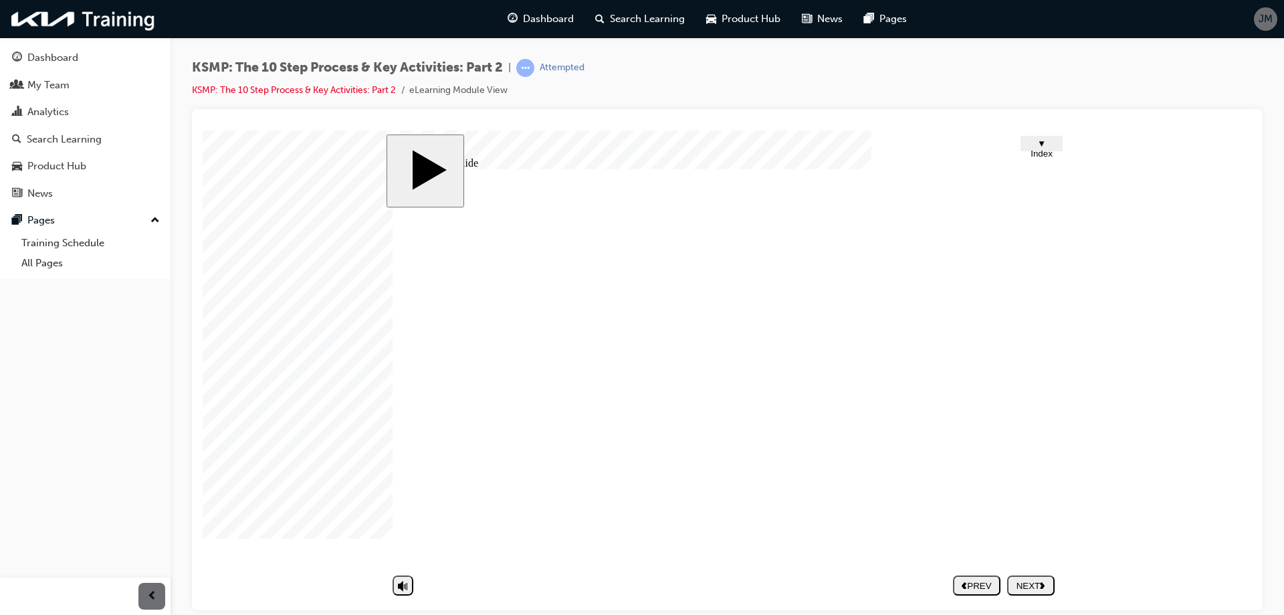
click at [1032, 586] on div "NEXT" at bounding box center [1031, 585] width 37 height 10
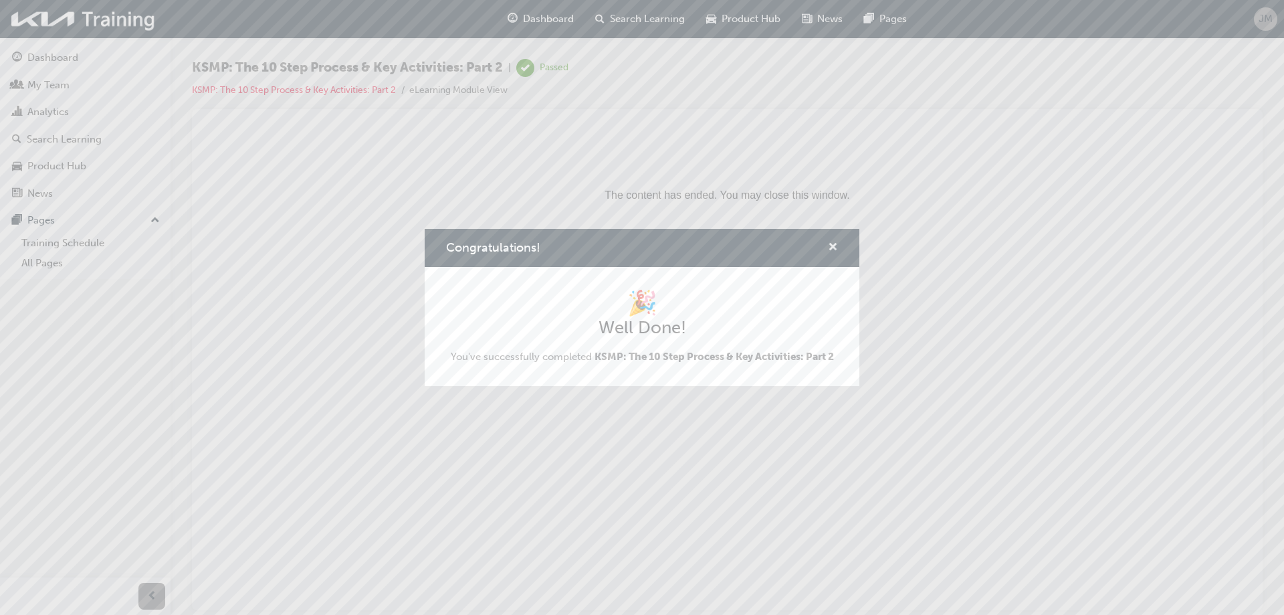
click at [831, 247] on span "cross-icon" at bounding box center [833, 248] width 10 height 12
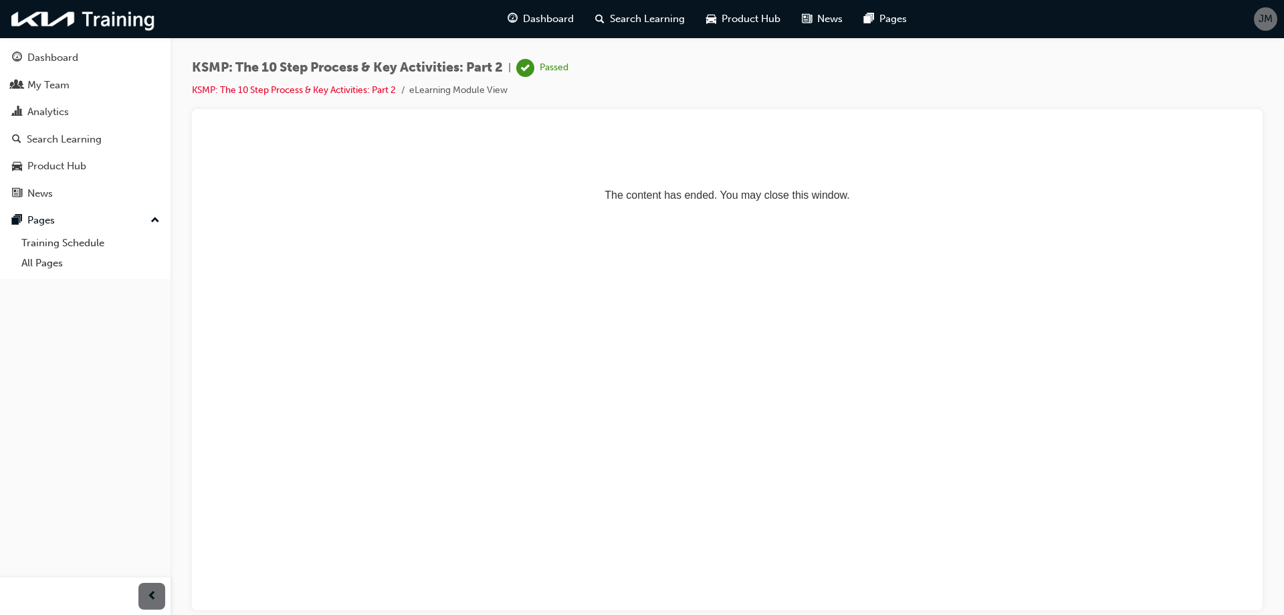
click at [35, 62] on div "Dashboard" at bounding box center [52, 57] width 51 height 15
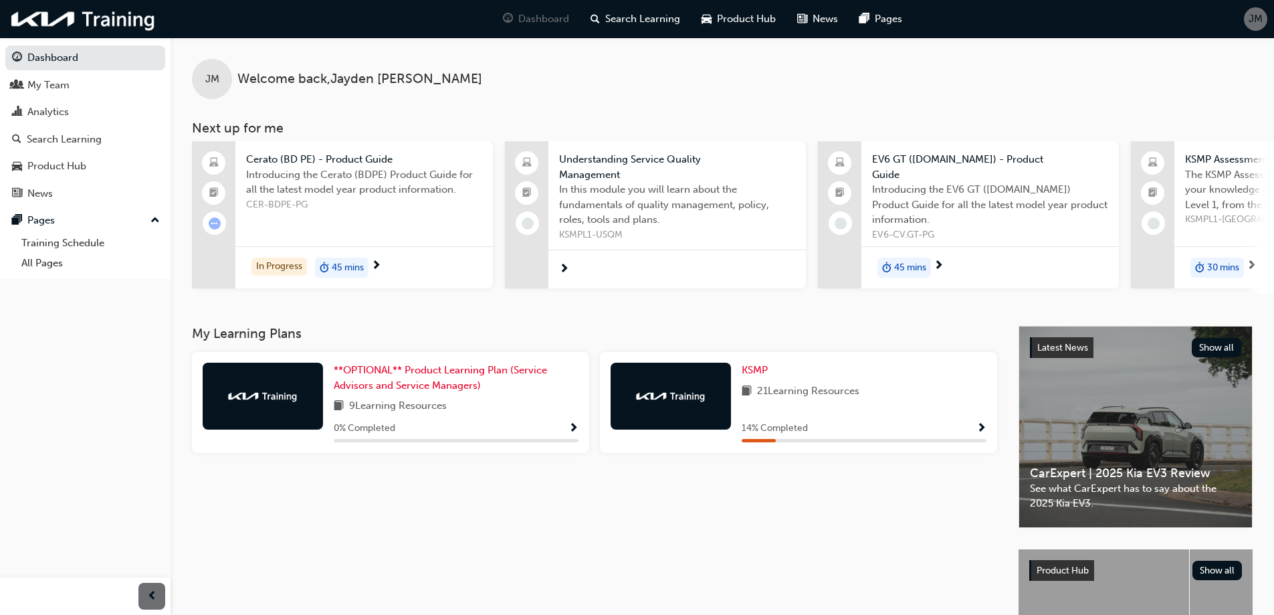
click at [983, 427] on span "Show Progress" at bounding box center [982, 429] width 10 height 12
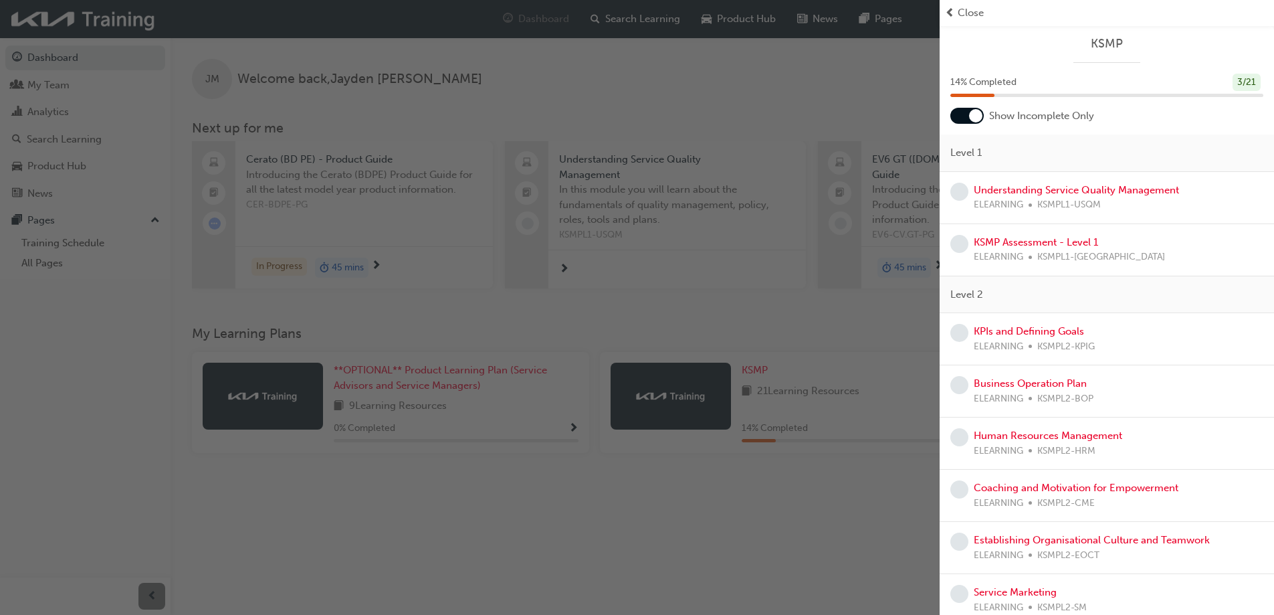
click at [778, 518] on div "button" at bounding box center [470, 307] width 940 height 615
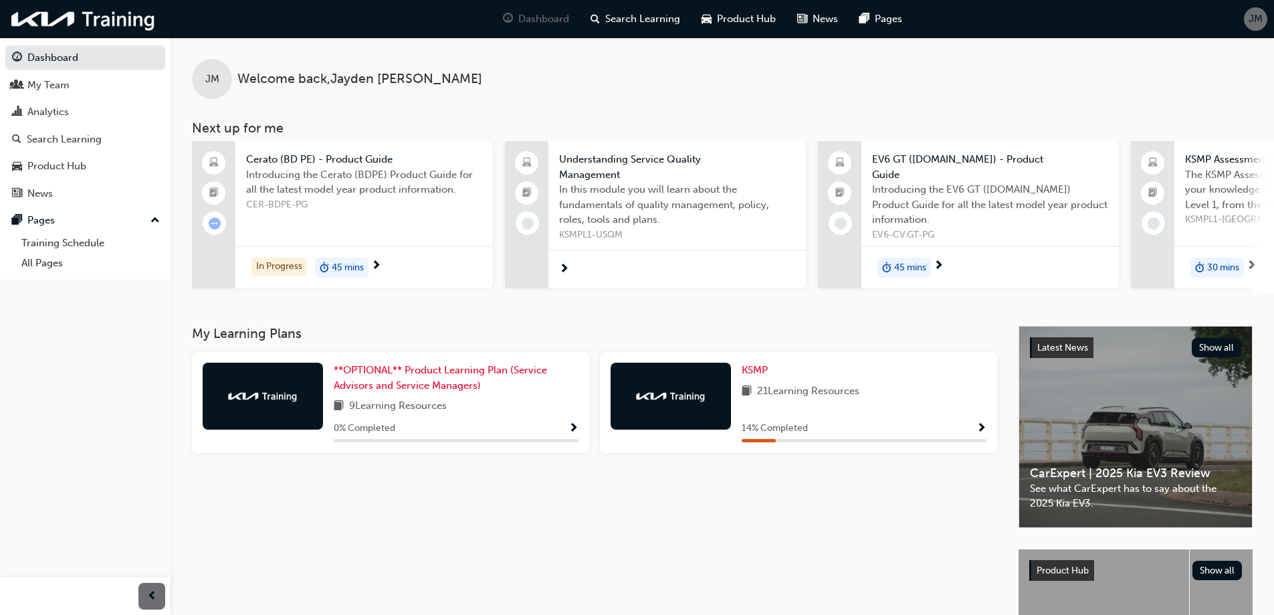
click at [799, 583] on div "My Learning Plans **OPTIONAL** Product Learning Plan (Service Advisors and Serv…" at bounding box center [605, 533] width 827 height 415
click at [983, 427] on span "Show Progress" at bounding box center [982, 429] width 10 height 12
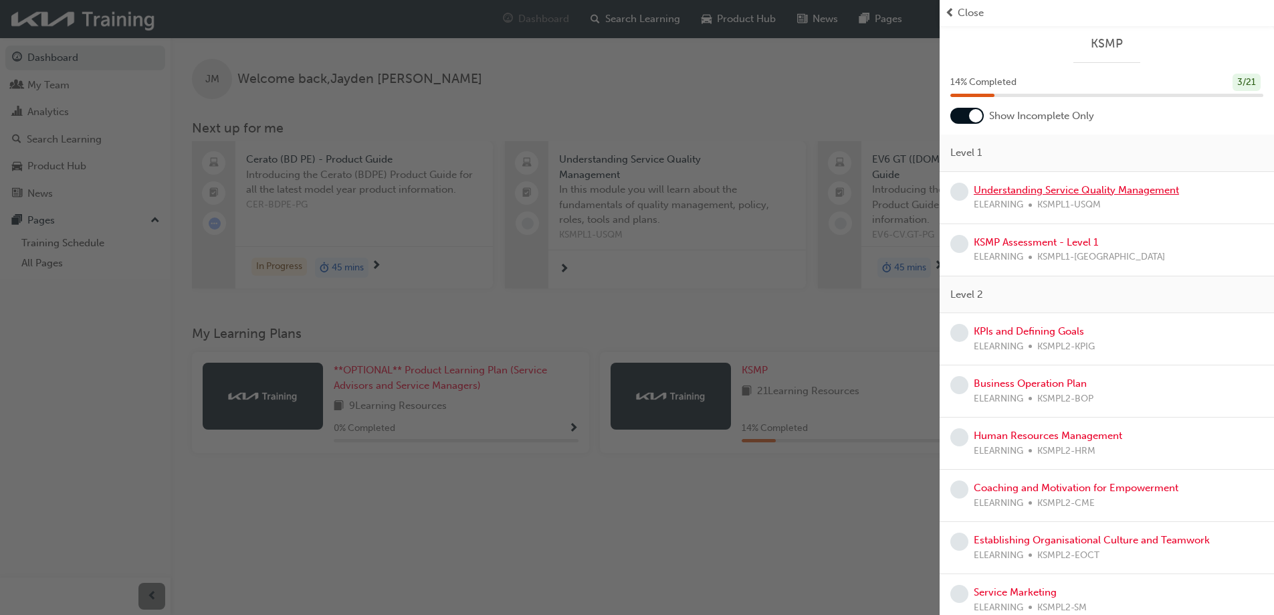
click at [1002, 194] on link "Understanding Service Quality Management" at bounding box center [1076, 190] width 205 height 12
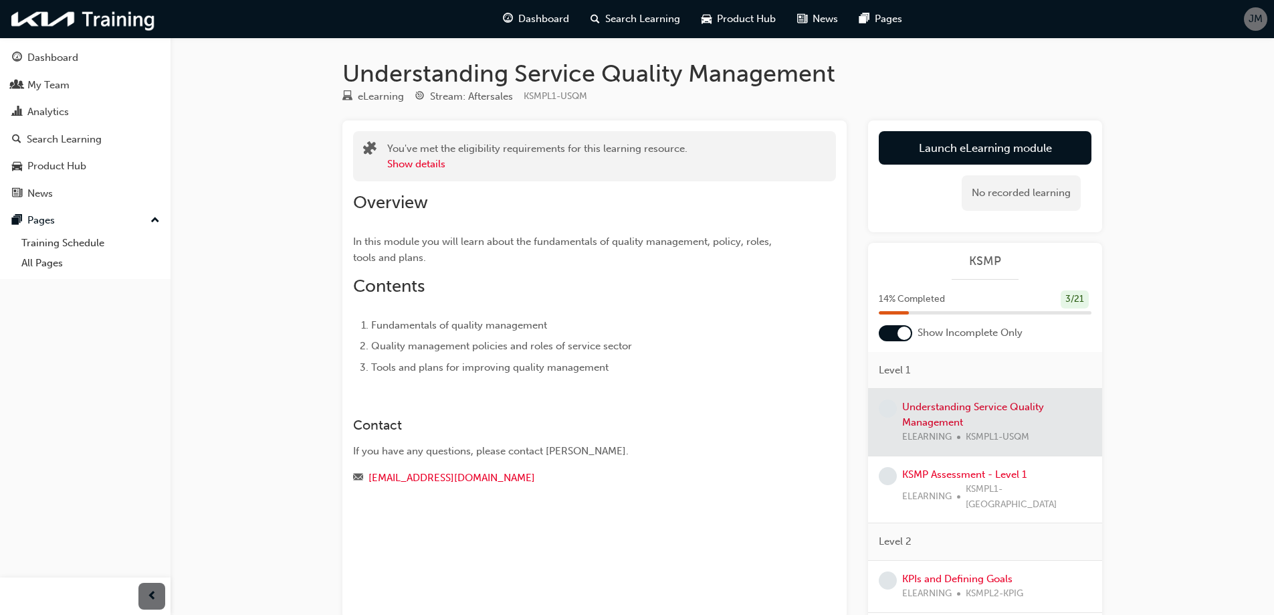
click at [957, 159] on link "Launch eLearning module" at bounding box center [985, 147] width 213 height 33
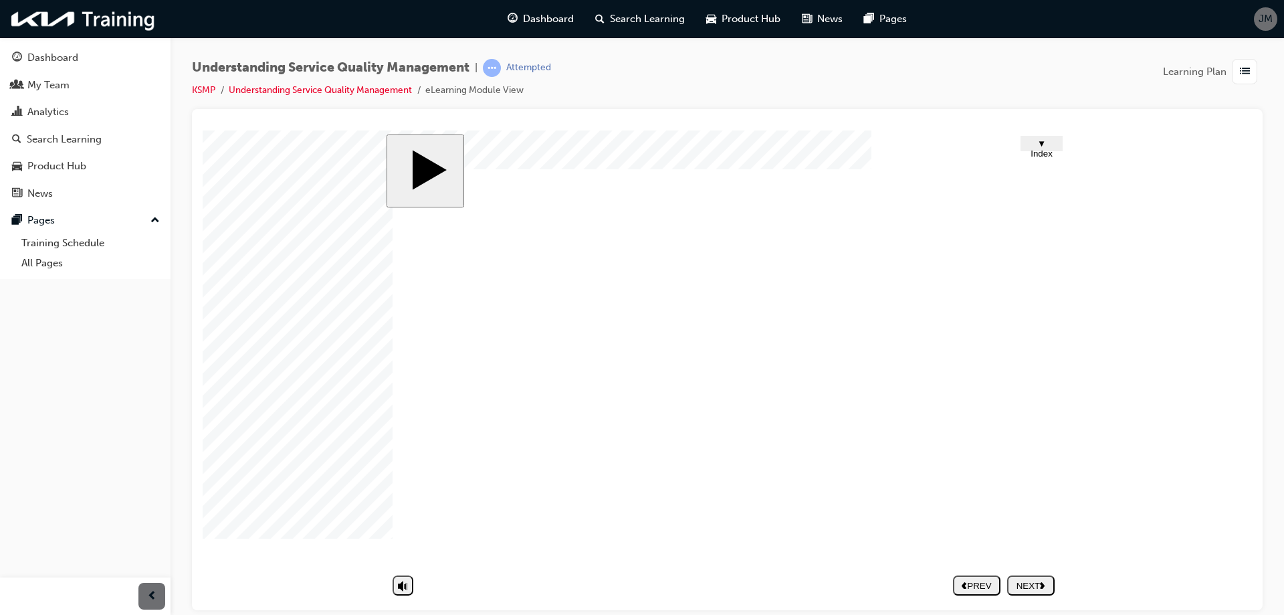
click at [1226, 355] on body "slide: Intro Trapezoid 1 Trapezoid 2 Rectangle 1 Rectangle 2 Rectangle 3 Rectan…" at bounding box center [728, 370] width 1050 height 480
click at [1034, 588] on div "NEXT" at bounding box center [1031, 585] width 37 height 10
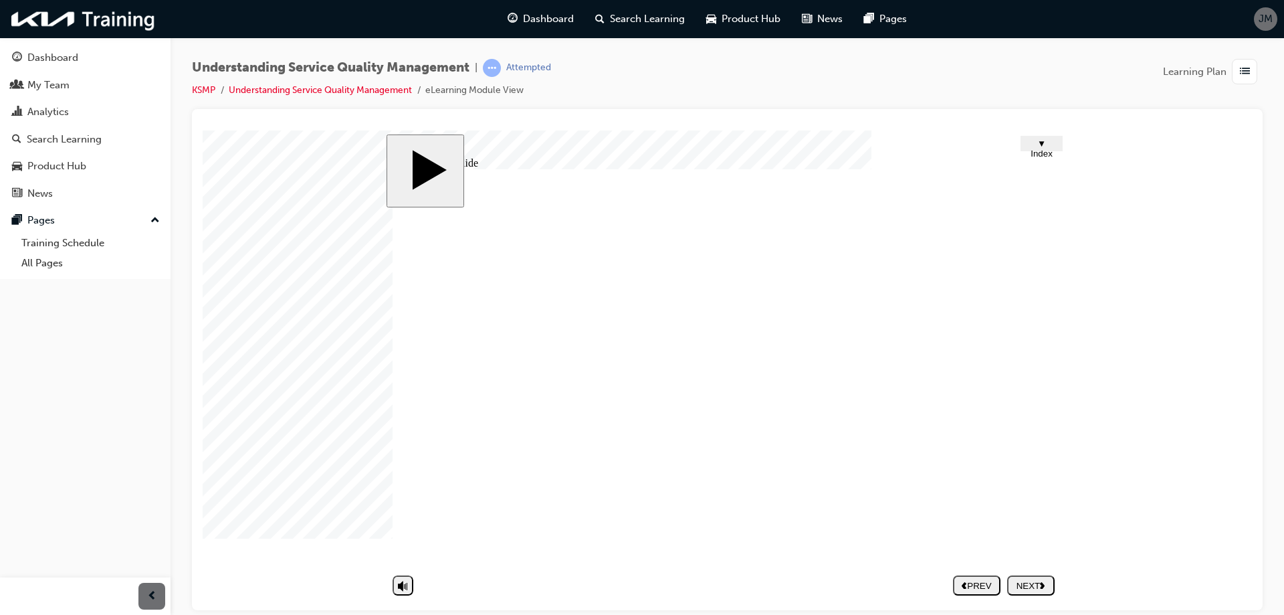
click at [1031, 587] on div "NEXT" at bounding box center [1031, 585] width 37 height 10
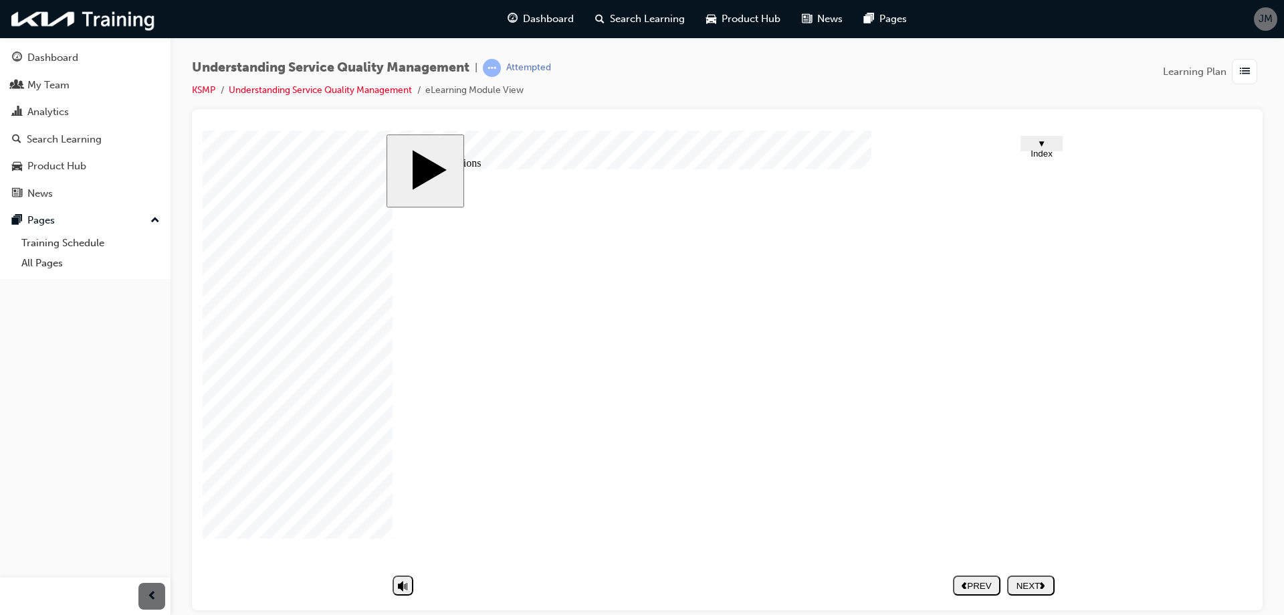
click at [1033, 580] on div "NEXT" at bounding box center [1031, 585] width 37 height 10
click at [1024, 589] on div "NEXT" at bounding box center [1031, 585] width 37 height 10
click at [270, 197] on div at bounding box center [236, 163] width 67 height 67
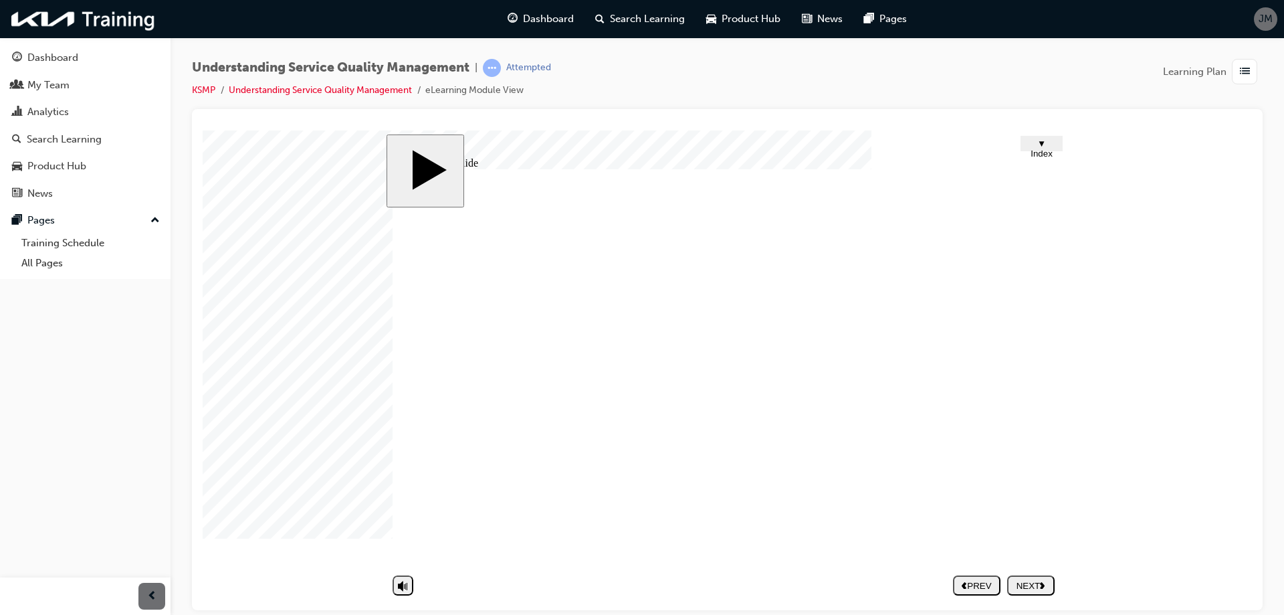
drag, startPoint x: 827, startPoint y: 292, endPoint x: 500, endPoint y: 282, distance: 326.6
click at [270, 197] on div at bounding box center [236, 163] width 67 height 67
